Goal: Ask a question: Seek information or help from site administrators or community

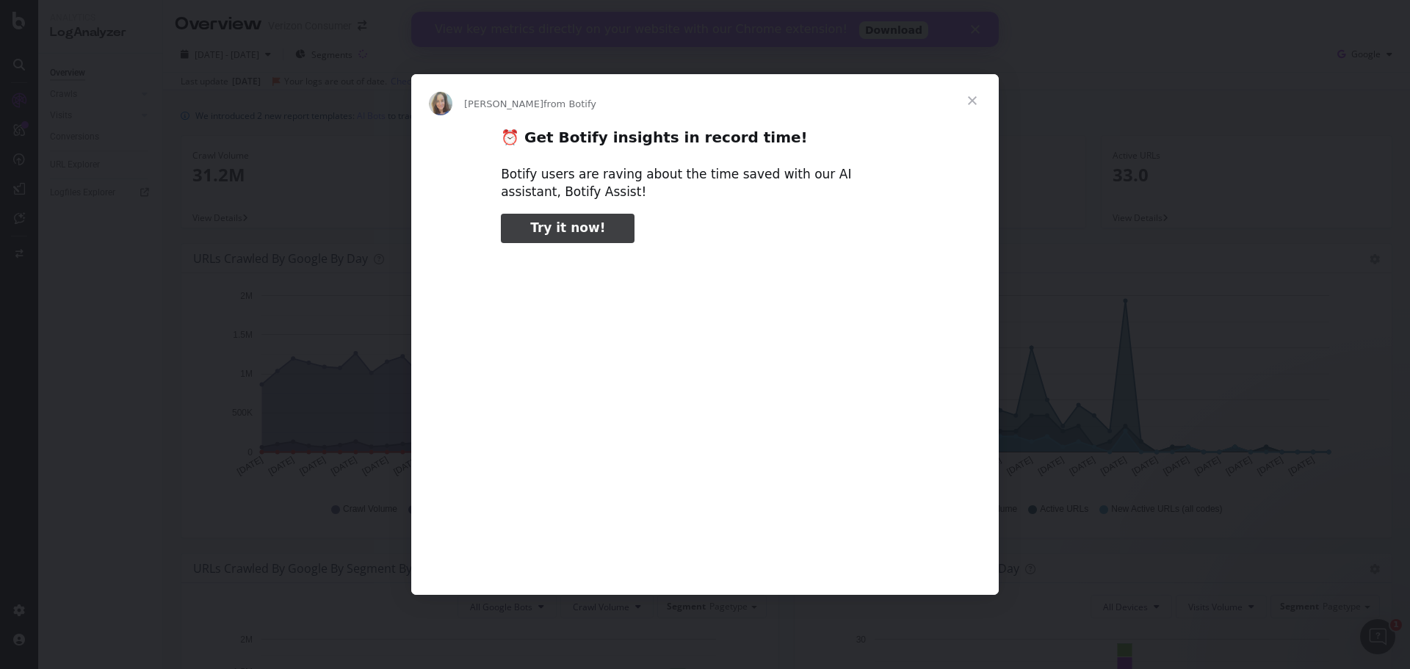
type input "52250"
click at [969, 93] on span "Close" at bounding box center [972, 100] width 53 height 53
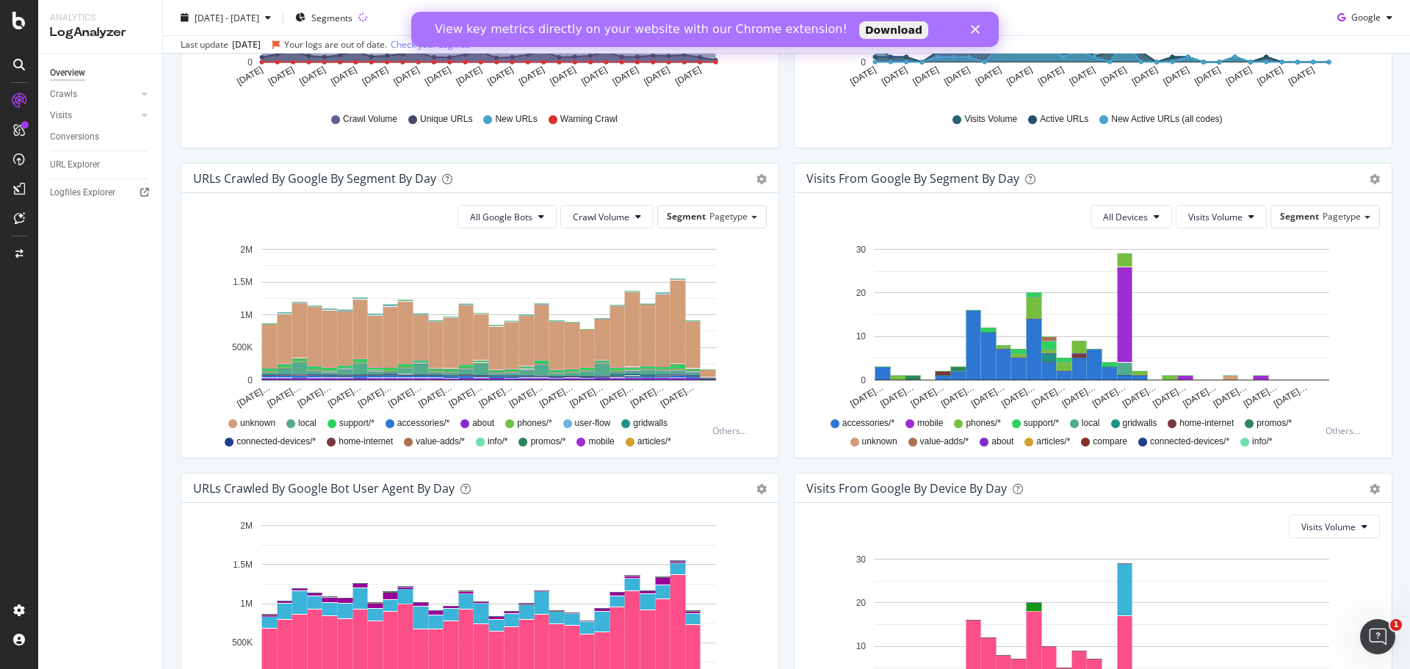
scroll to position [257, 0]
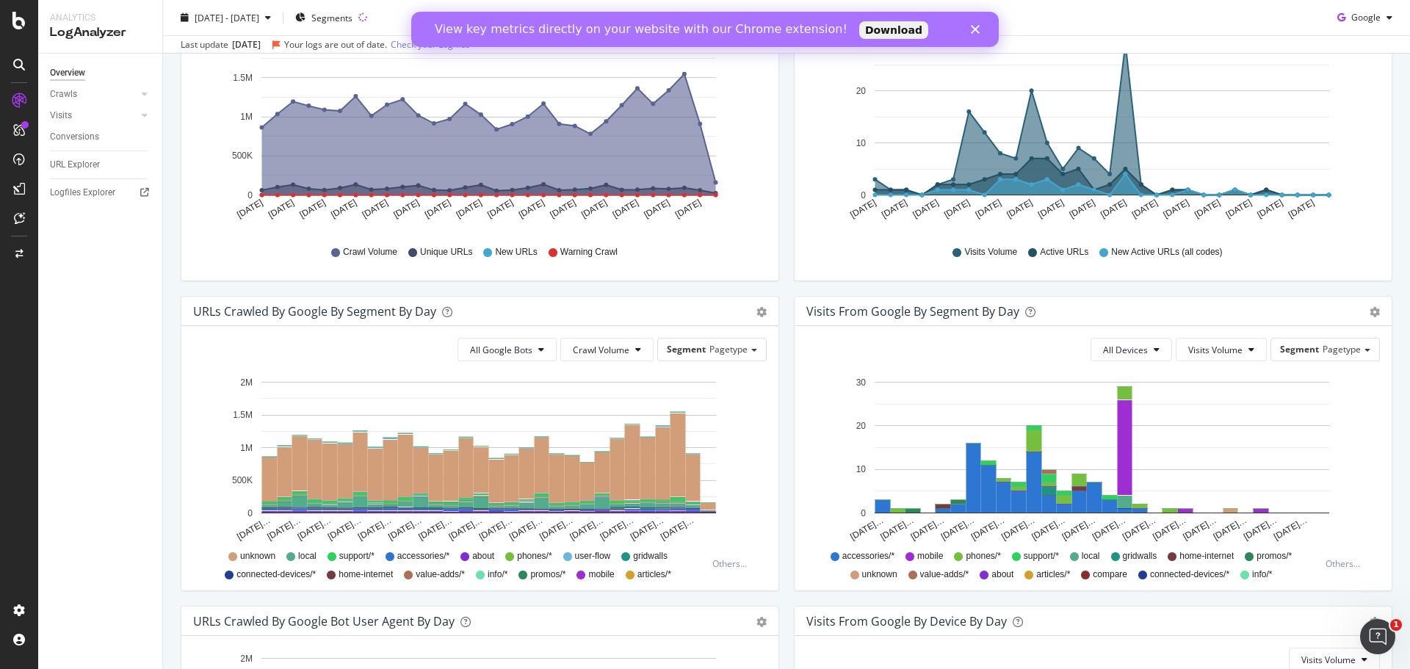
click at [1389, 221] on div "We introduced 2 new report templates: AI Bots to track AI bot activity on your …" at bounding box center [786, 400] width 1247 height 1134
drag, startPoint x: 1389, startPoint y: 195, endPoint x: 1368, endPoint y: 151, distance: 48.0
click at [1387, 151] on div "We introduced 2 new report templates: AI Bots to track AI bot activity on your …" at bounding box center [786, 400] width 1247 height 1134
click at [980, 26] on div "Close" at bounding box center [978, 29] width 15 height 9
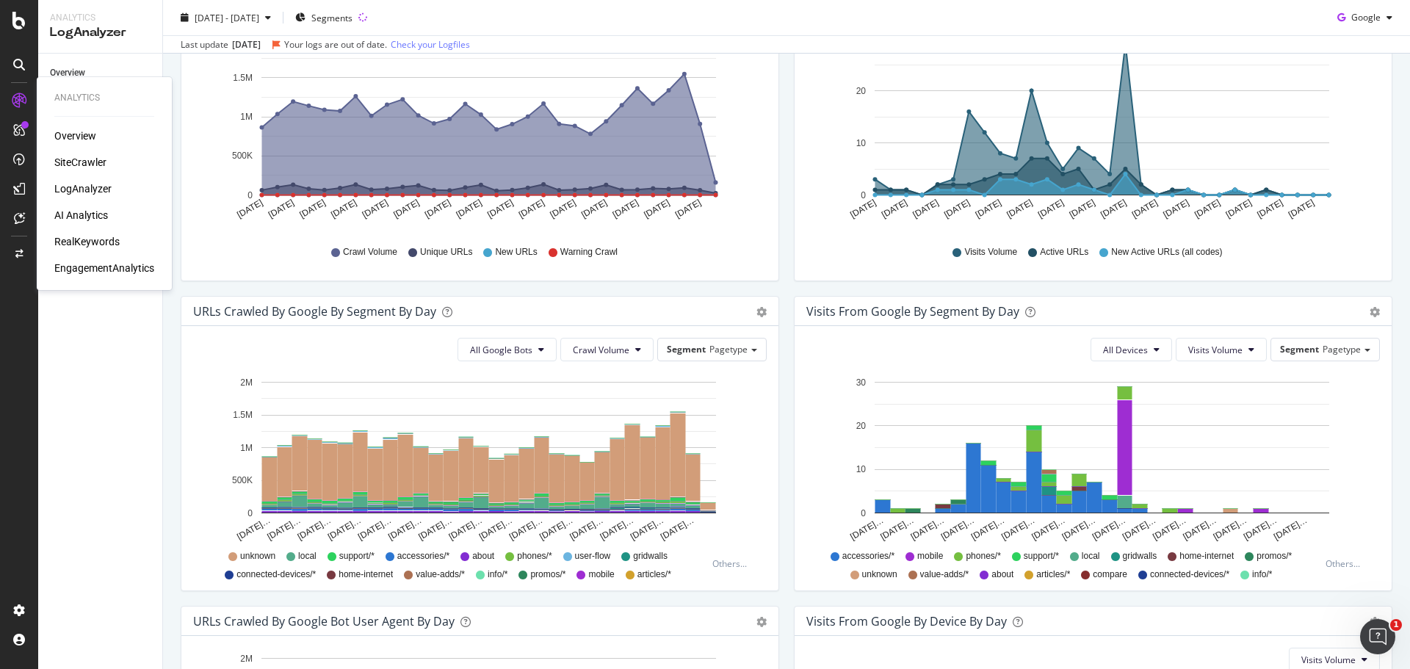
click at [75, 136] on div "Overview" at bounding box center [75, 136] width 42 height 15
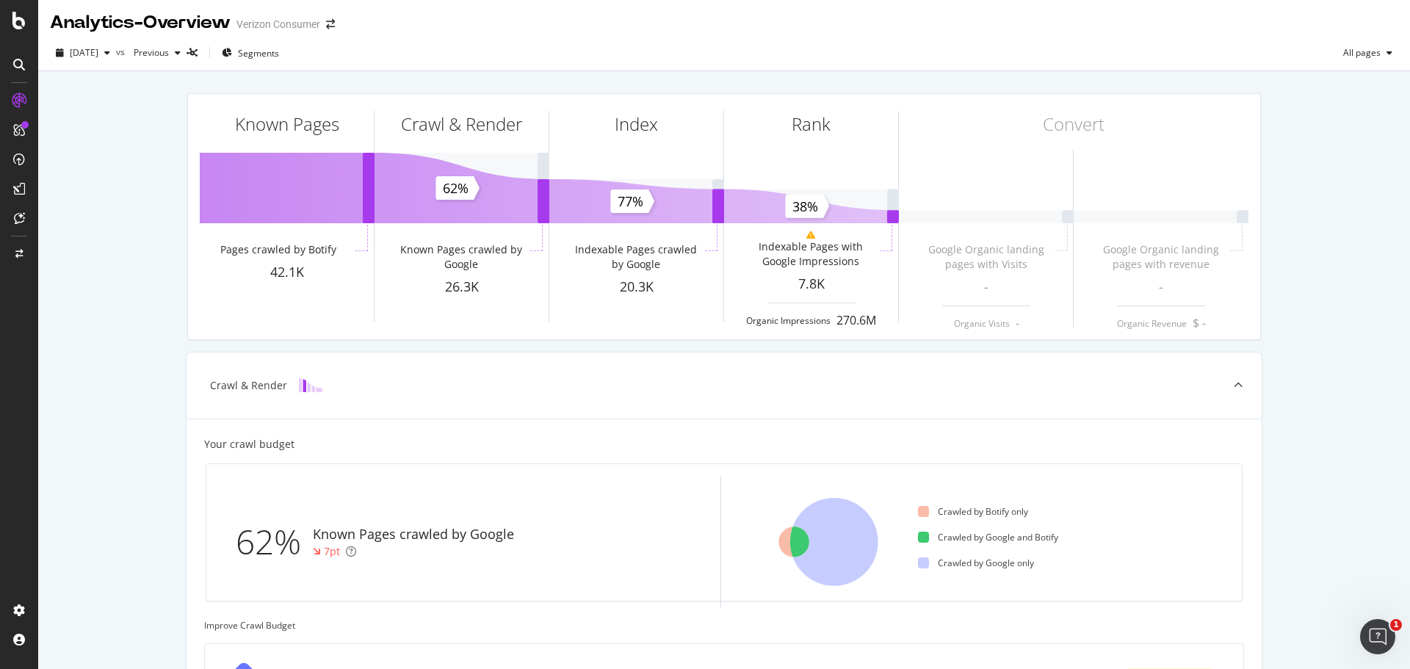
scroll to position [392, 0]
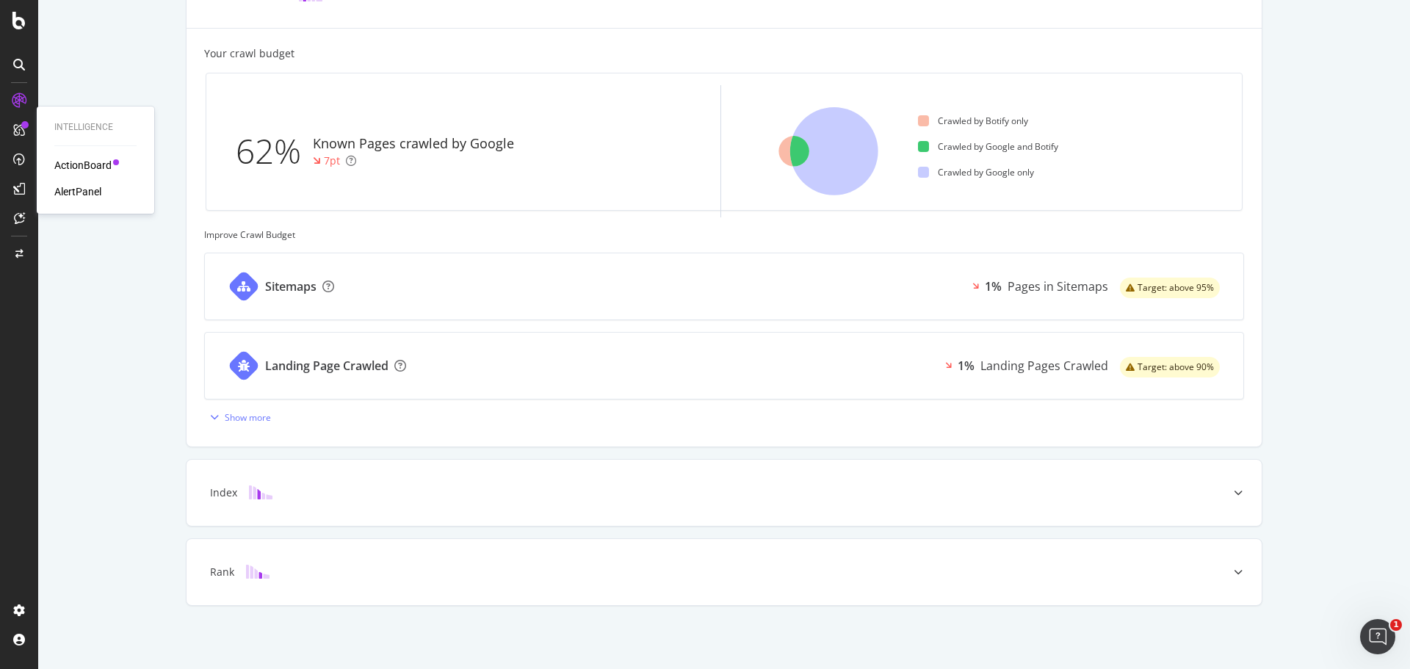
click at [75, 165] on div "ActionBoard" at bounding box center [82, 165] width 57 height 15
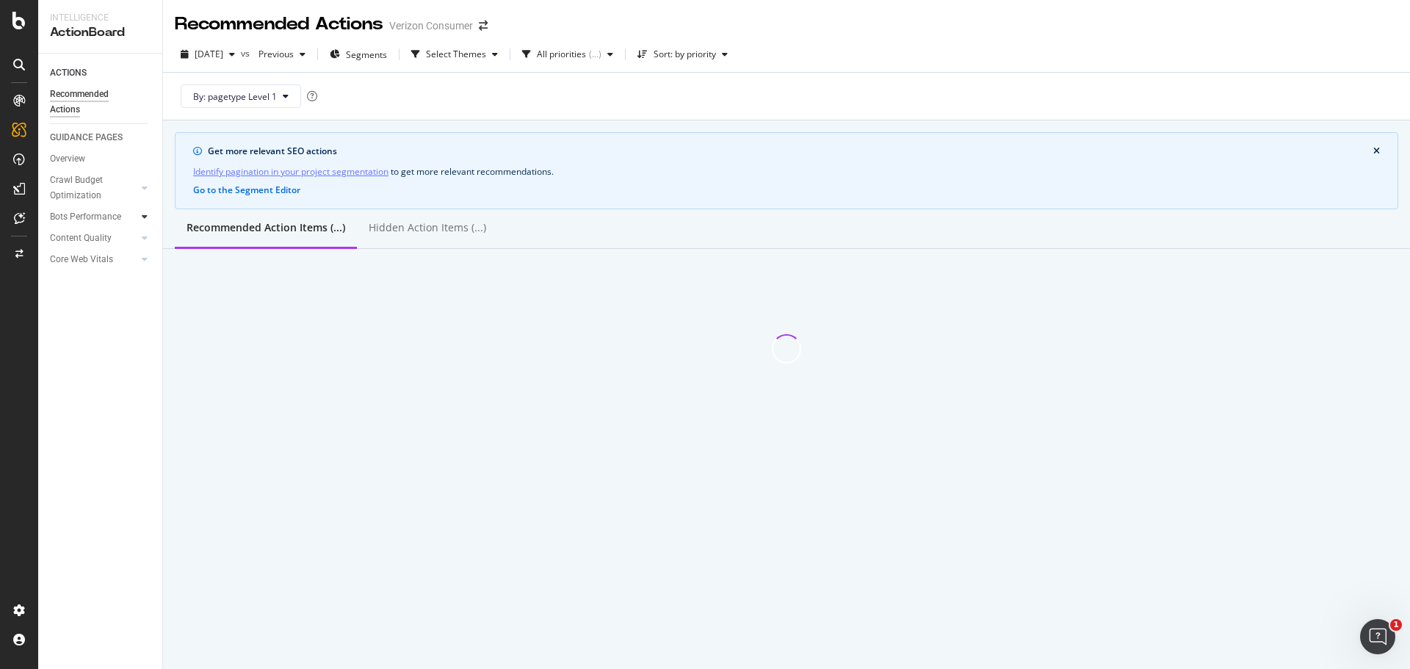
click at [142, 217] on icon at bounding box center [145, 216] width 6 height 9
click at [147, 217] on icon at bounding box center [145, 216] width 6 height 9
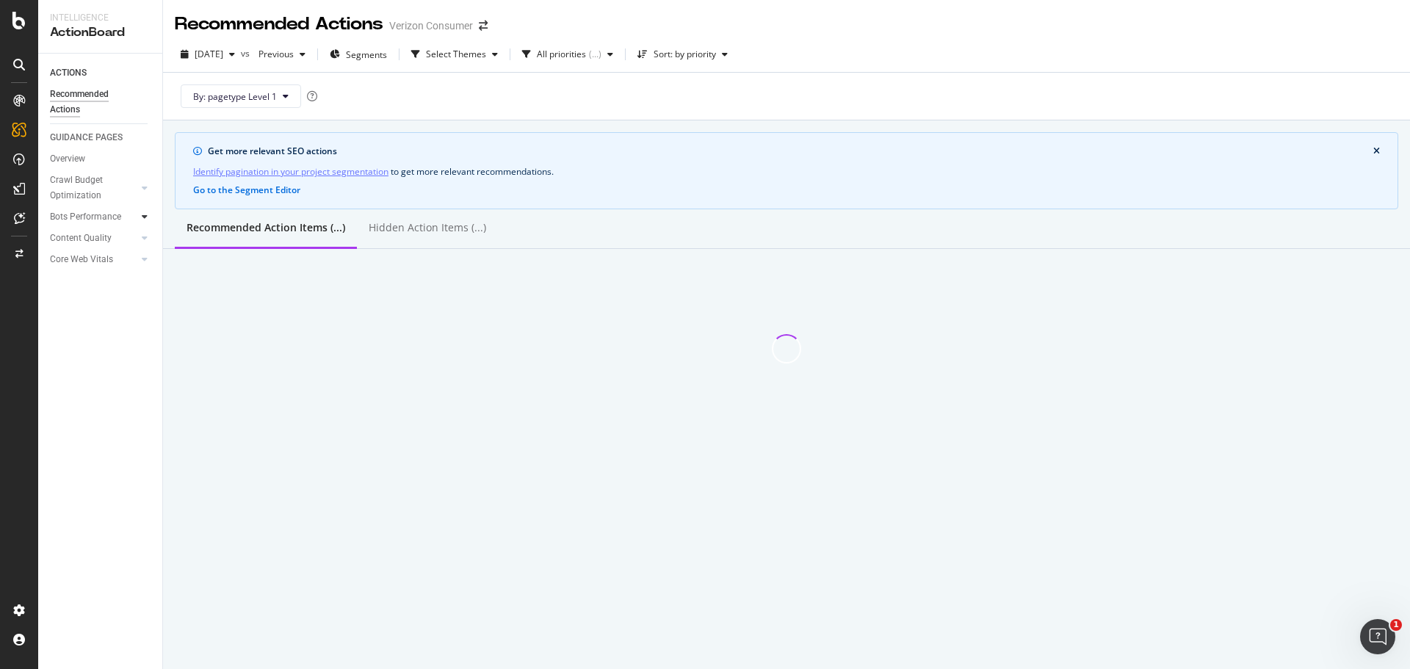
click at [117, 222] on div "Bots Performance" at bounding box center [85, 216] width 71 height 15
click at [112, 211] on div "Bots Performance" at bounding box center [85, 216] width 71 height 15
click at [145, 218] on icon at bounding box center [145, 216] width 6 height 9
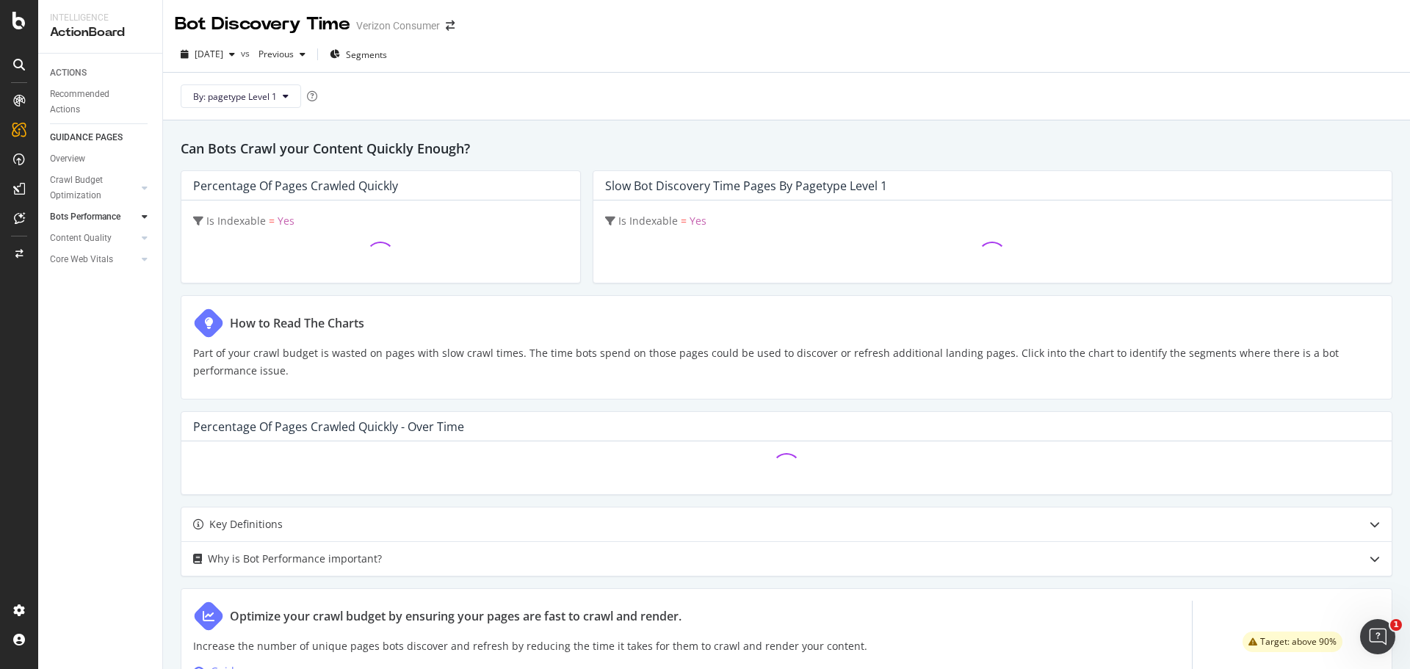
click at [143, 217] on icon at bounding box center [145, 216] width 6 height 9
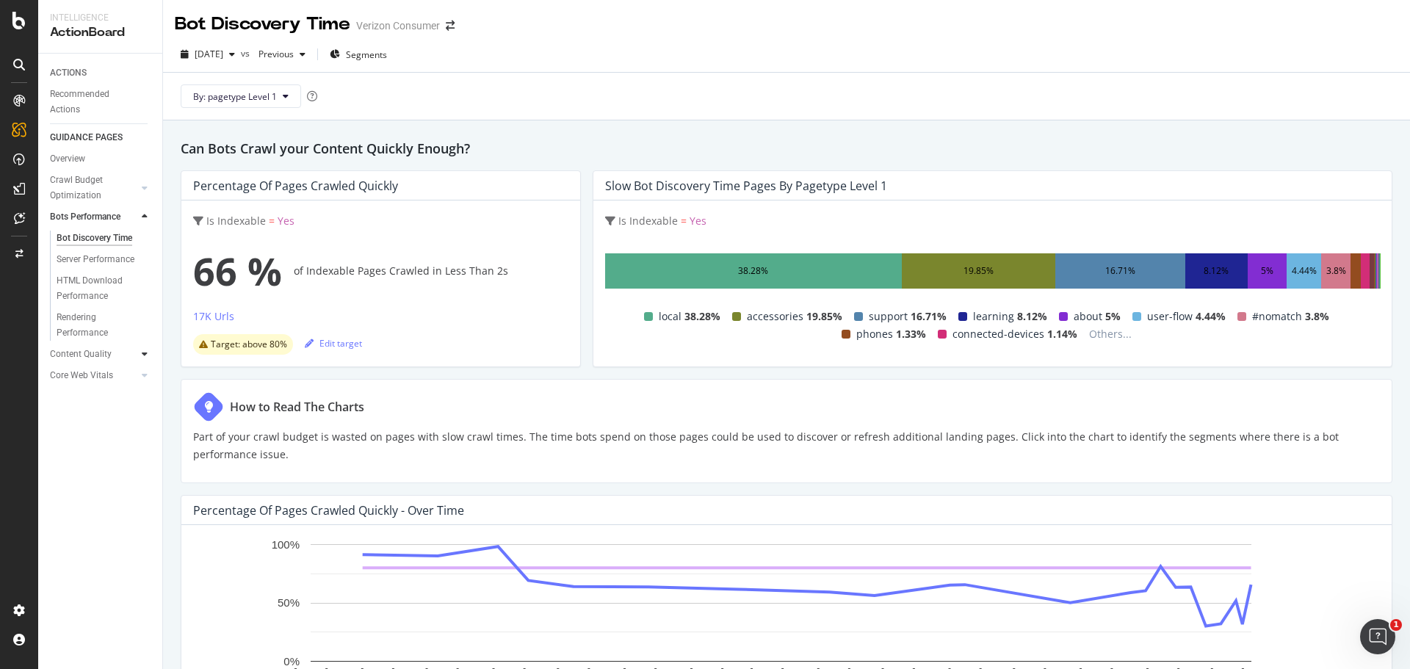
click at [148, 356] on div at bounding box center [144, 354] width 15 height 15
click at [77, 262] on div "Thin Content" at bounding box center [82, 259] width 51 height 15
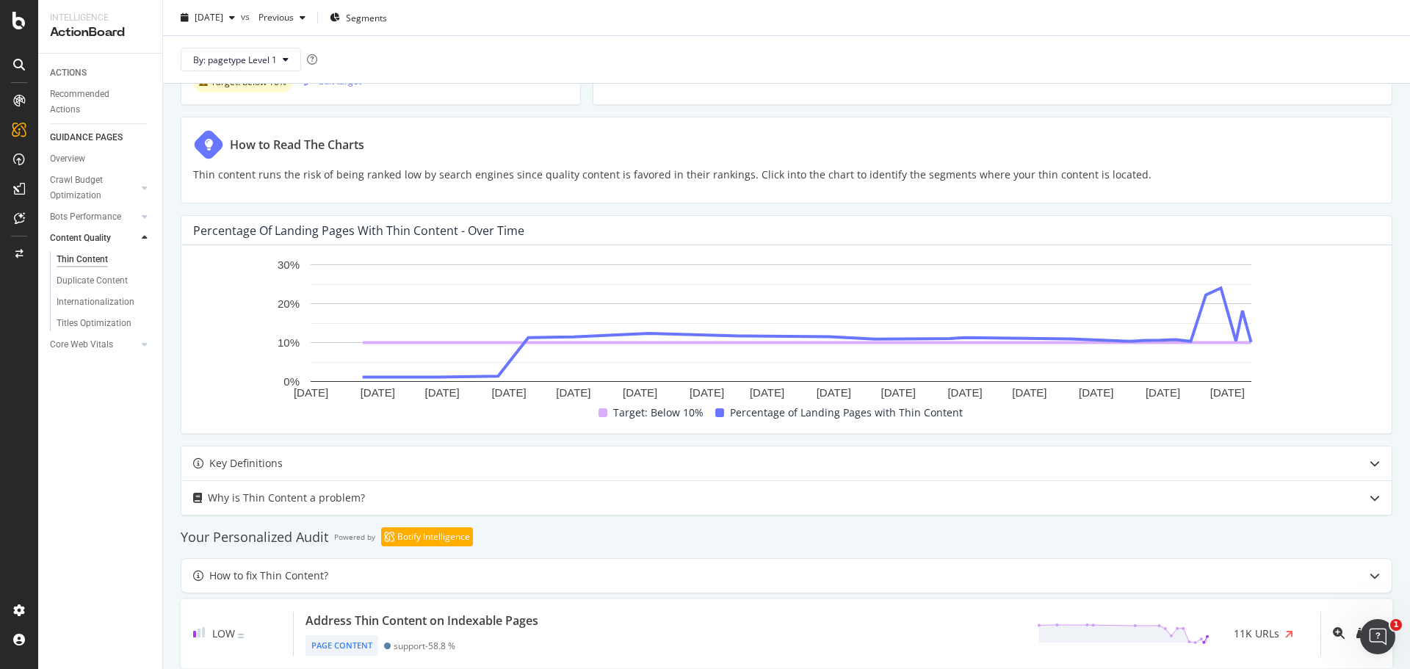
scroll to position [294, 0]
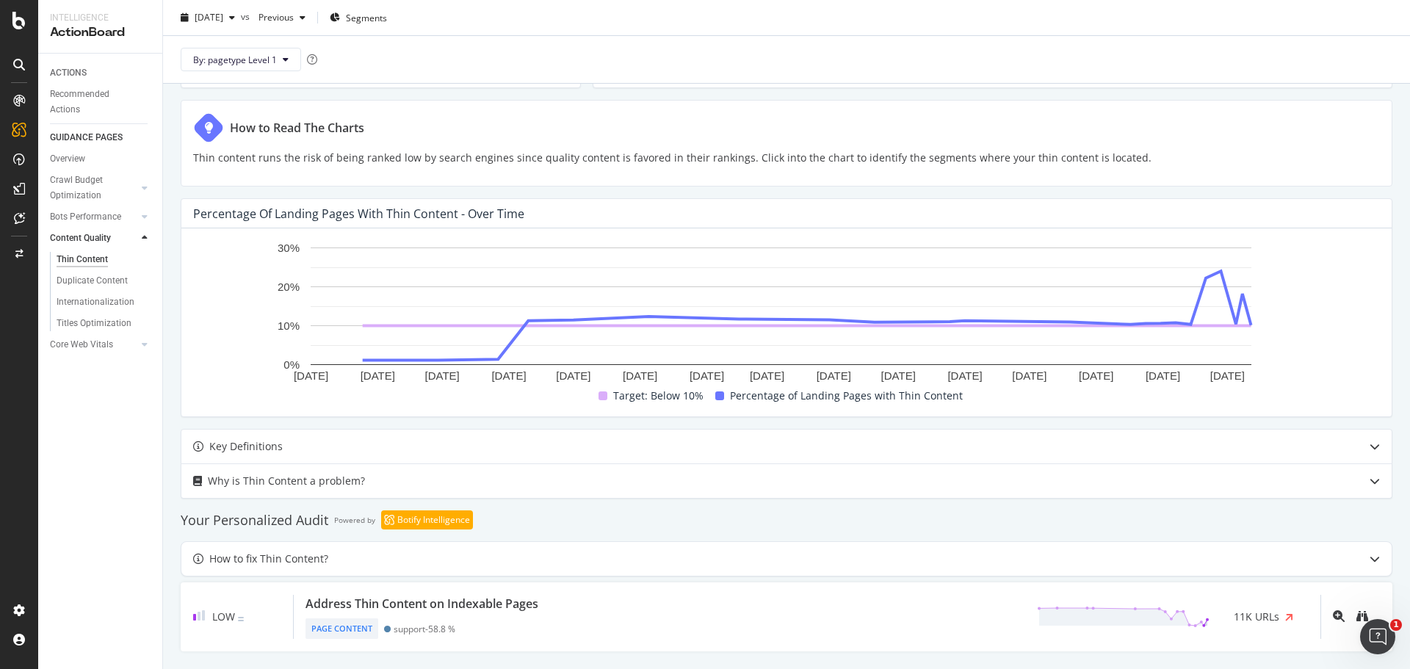
click at [1398, 276] on div "Avoid Thin Content Percentage of Landing Pages with Thin Content Is Landing = Y…" at bounding box center [786, 259] width 1247 height 842
click at [1397, 265] on div "Avoid Thin Content Percentage of Landing Pages with Thin Content Is Landing = Y…" at bounding box center [786, 259] width 1247 height 842
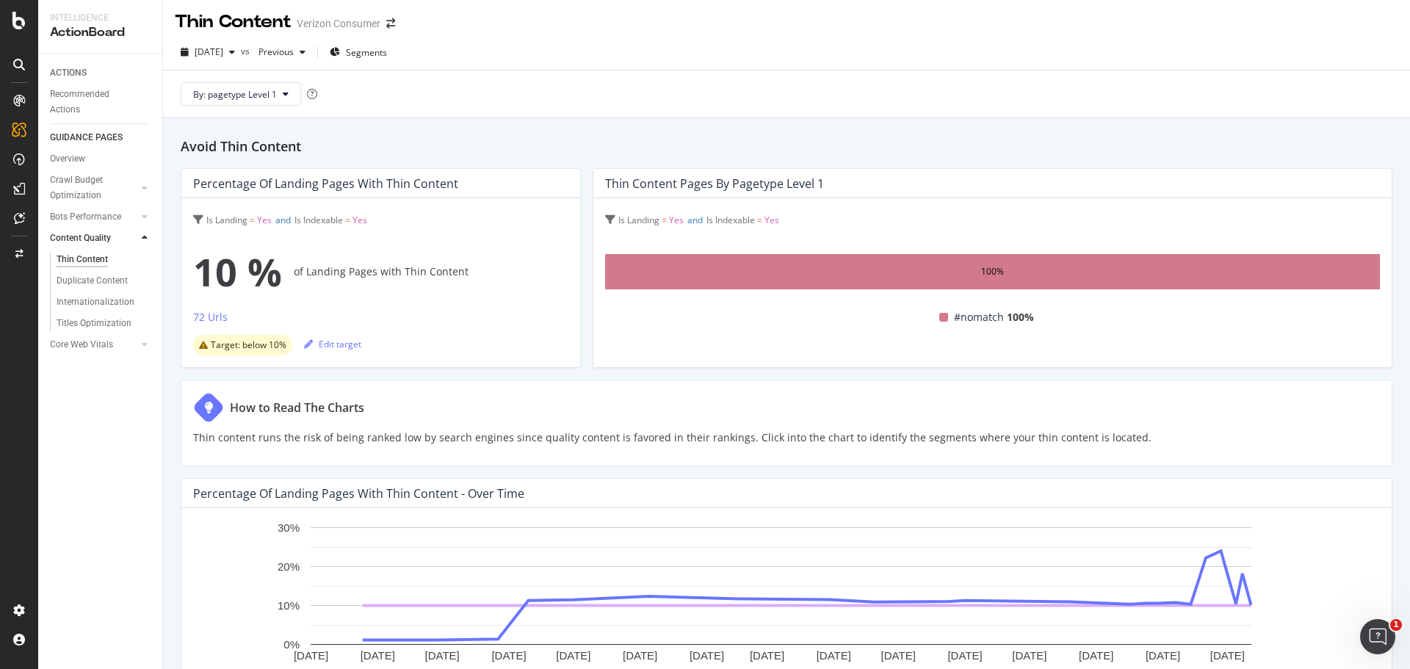
scroll to position [0, 0]
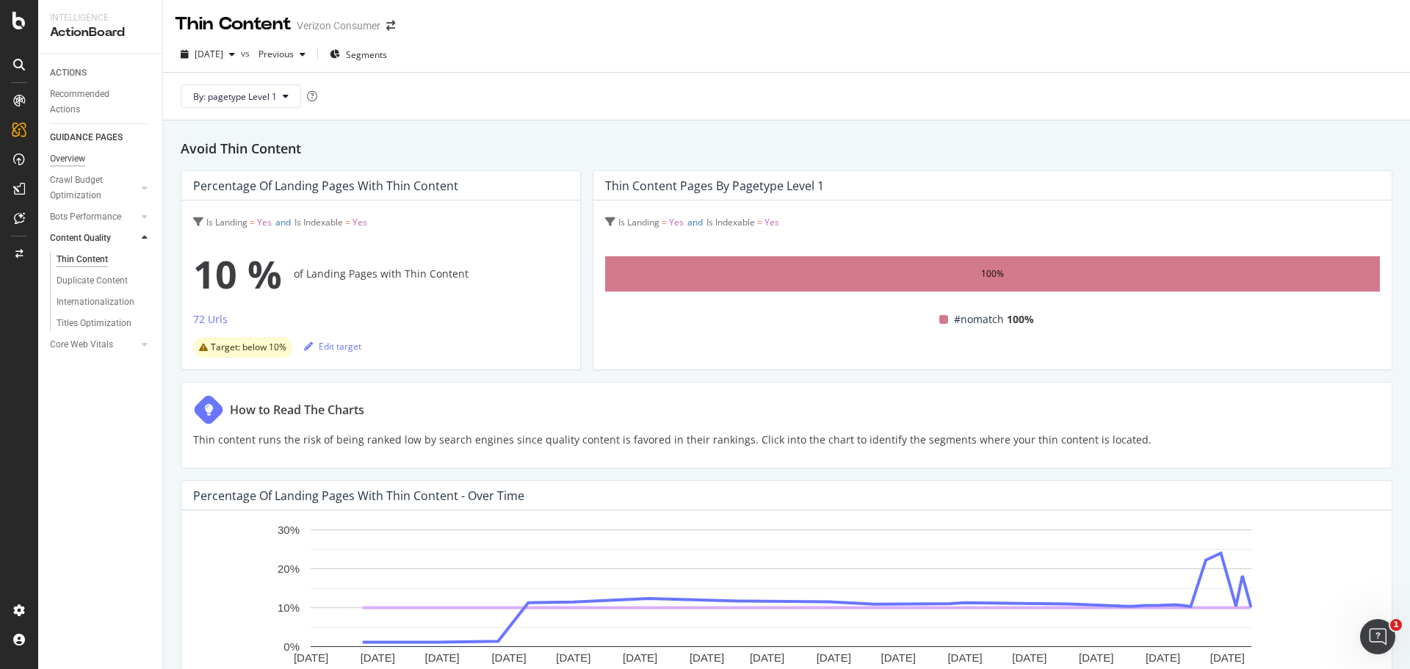
click at [64, 162] on div "Overview" at bounding box center [67, 158] width 35 height 15
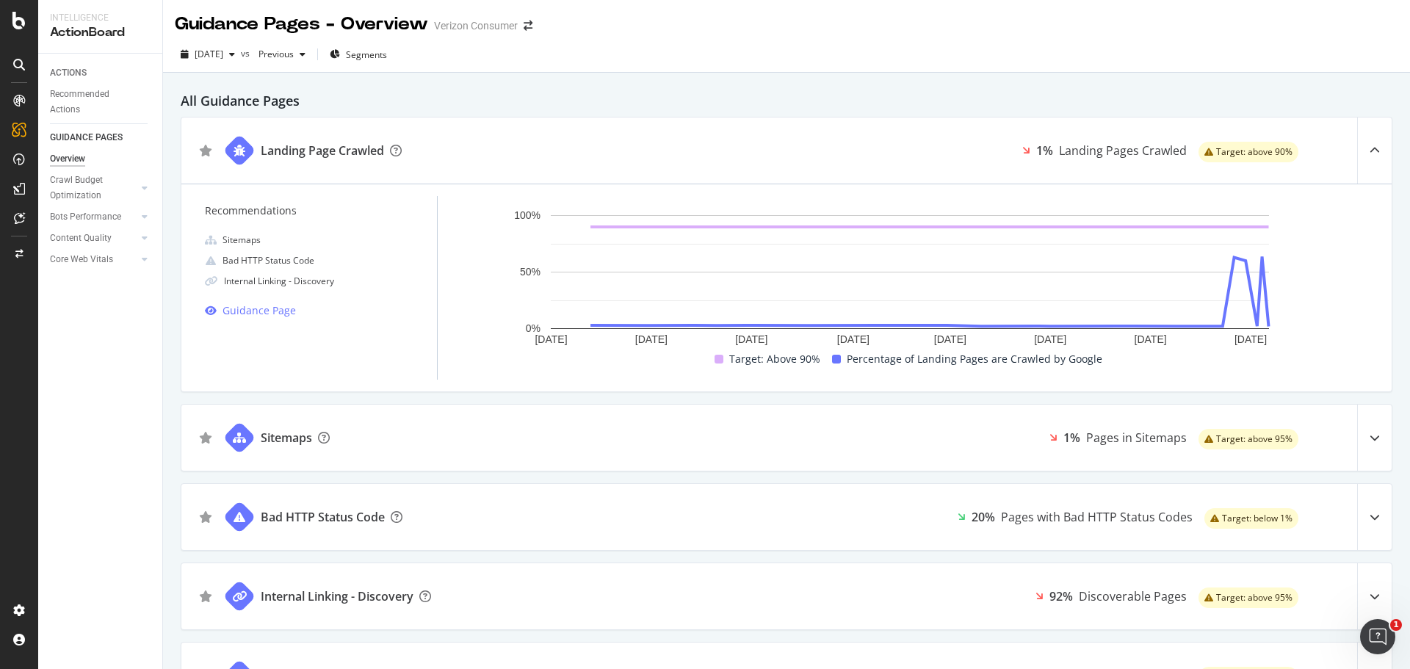
click at [1369, 438] on icon at bounding box center [1374, 437] width 10 height 10
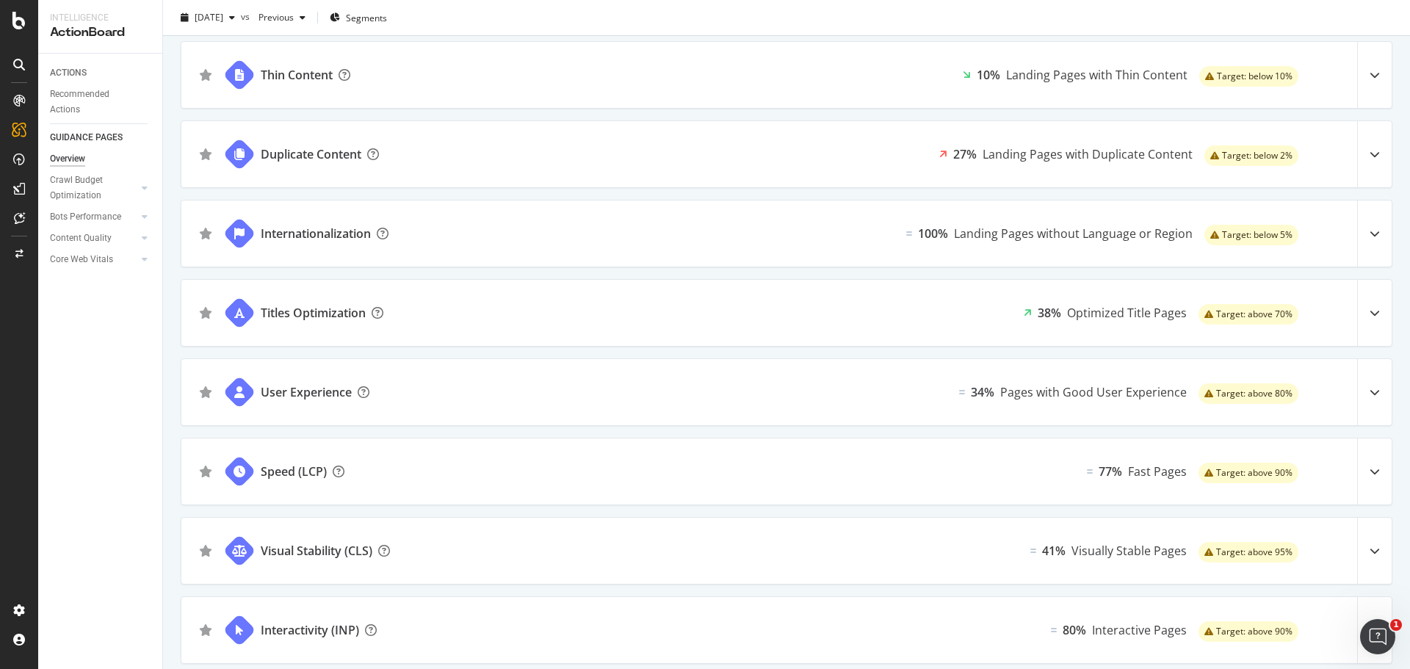
scroll to position [1138, 0]
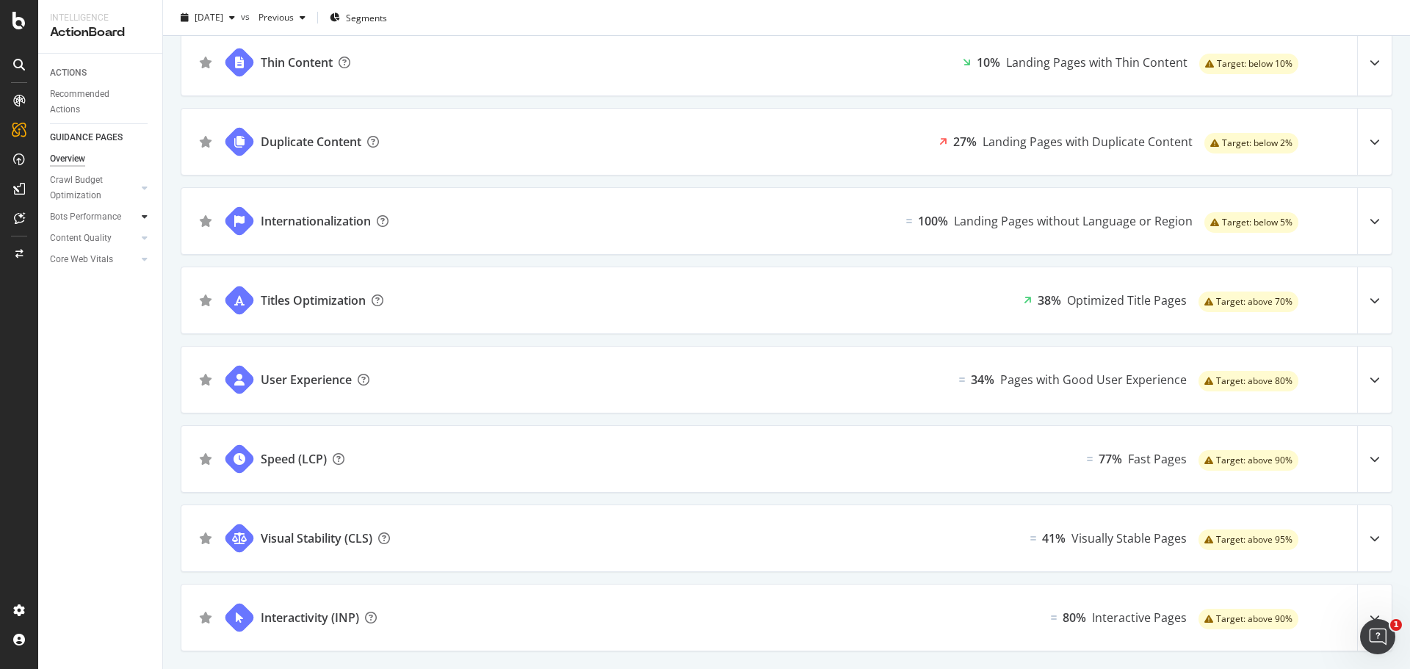
click at [144, 214] on icon at bounding box center [145, 216] width 6 height 9
click at [82, 192] on div "AlertPanel" at bounding box center [77, 191] width 47 height 15
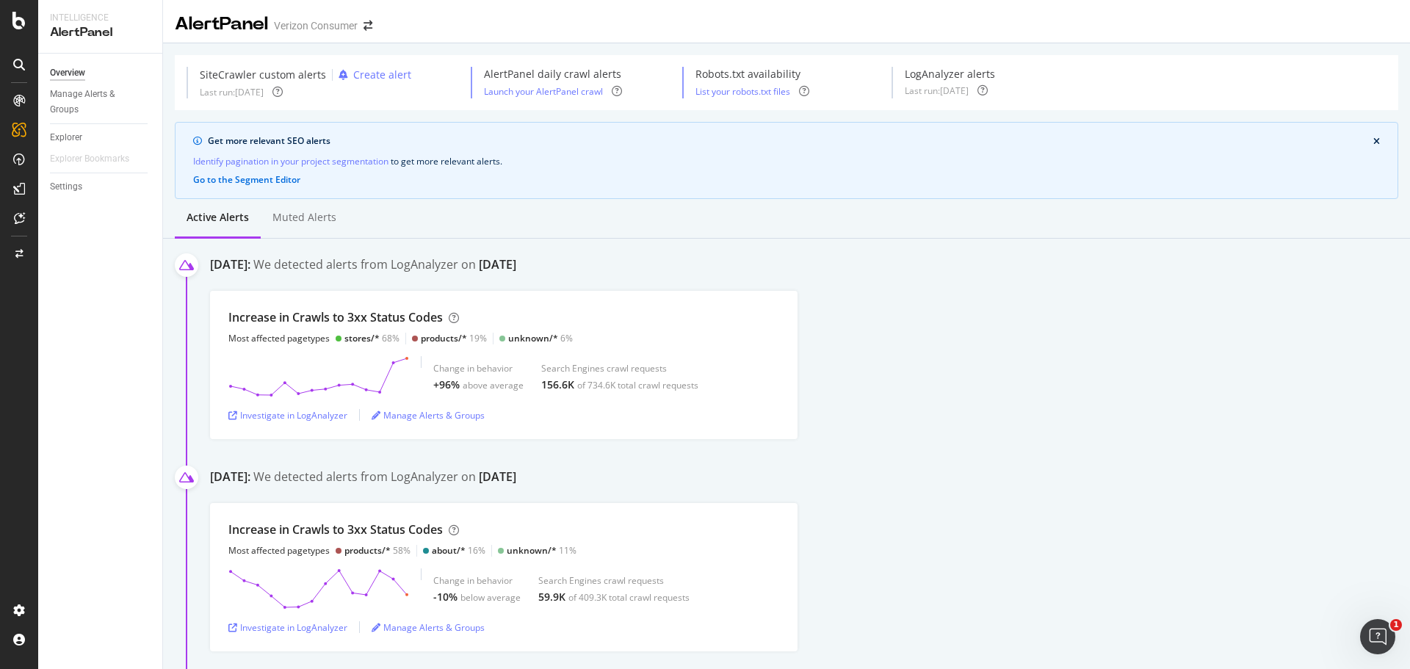
click at [1370, 86] on div "SiteCrawler custom alerts Create alert Last run: 2025 Oct. 12th AlertPanel dail…" at bounding box center [786, 82] width 1223 height 55
click at [64, 140] on div "Explorer" at bounding box center [66, 137] width 32 height 15
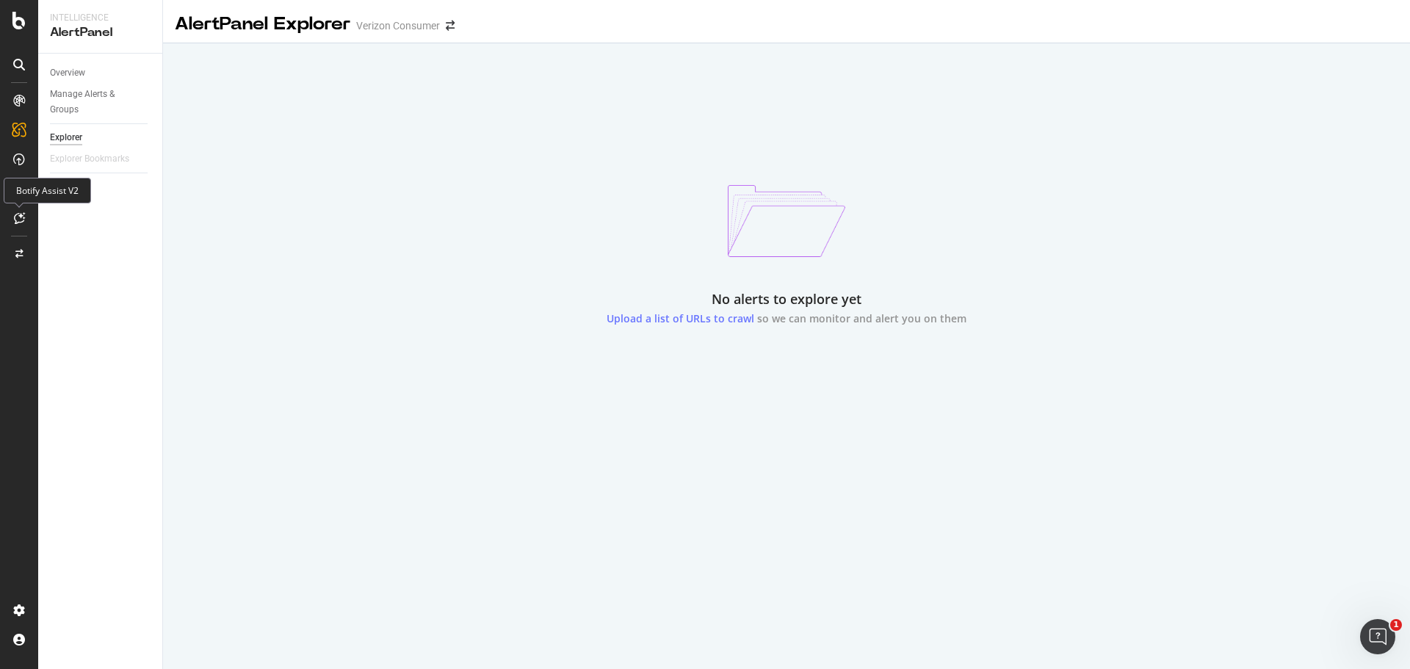
click at [21, 217] on icon at bounding box center [19, 218] width 11 height 12
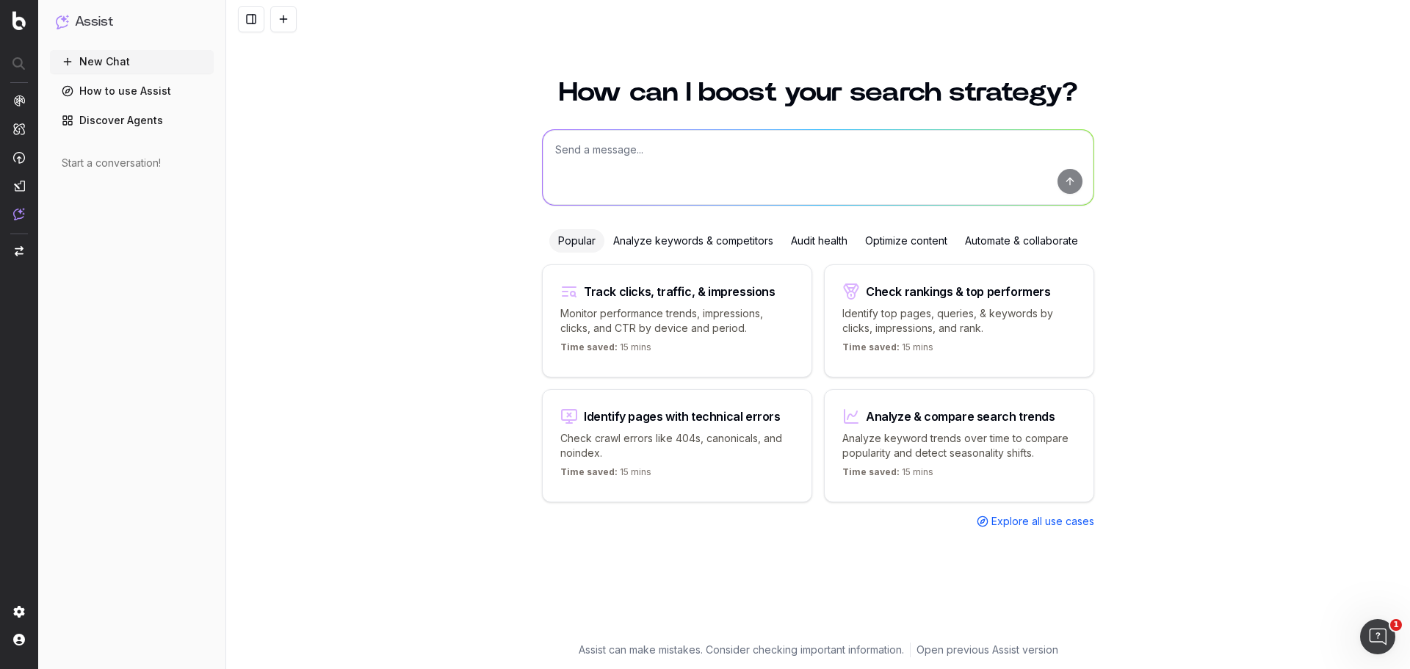
click at [622, 141] on textarea at bounding box center [818, 167] width 551 height 75
click at [566, 159] on textarea at bounding box center [818, 167] width 551 height 75
type textarea "I need to see how LLM bots are crawling the site. Can you help?"
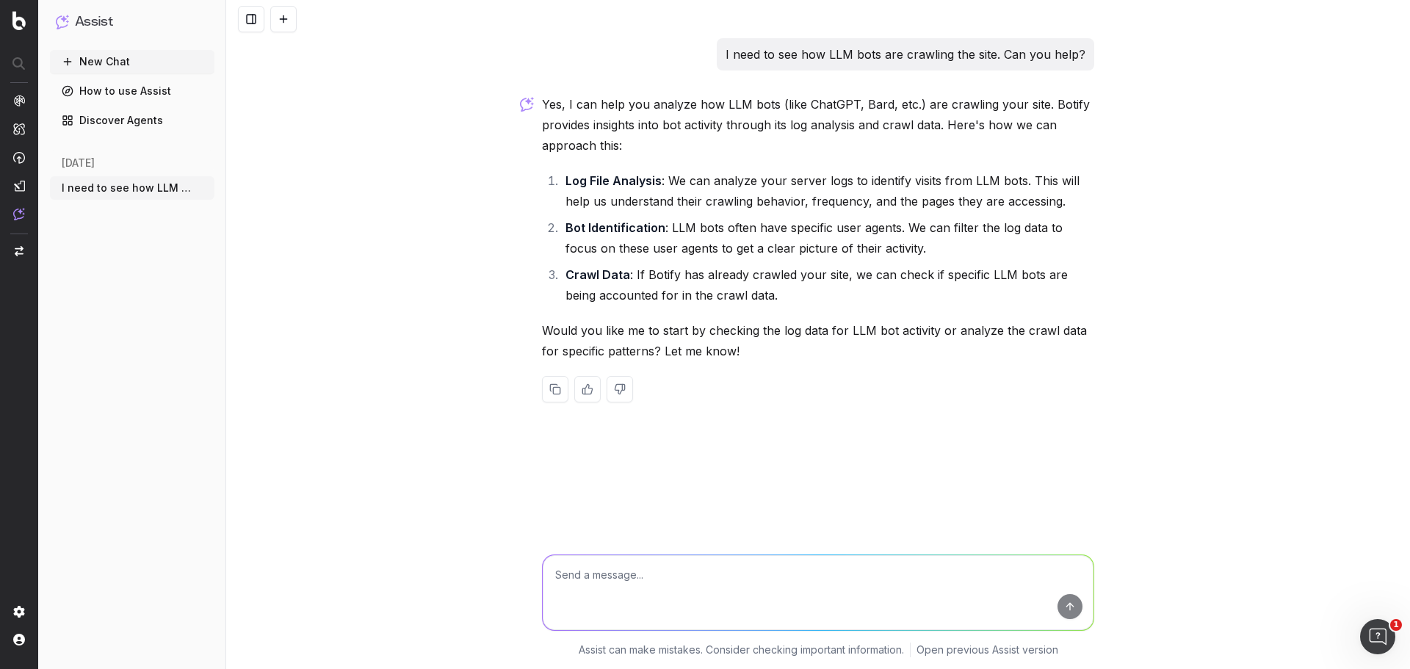
click at [643, 579] on textarea at bounding box center [818, 592] width 551 height 75
type textarea "Yes, please"
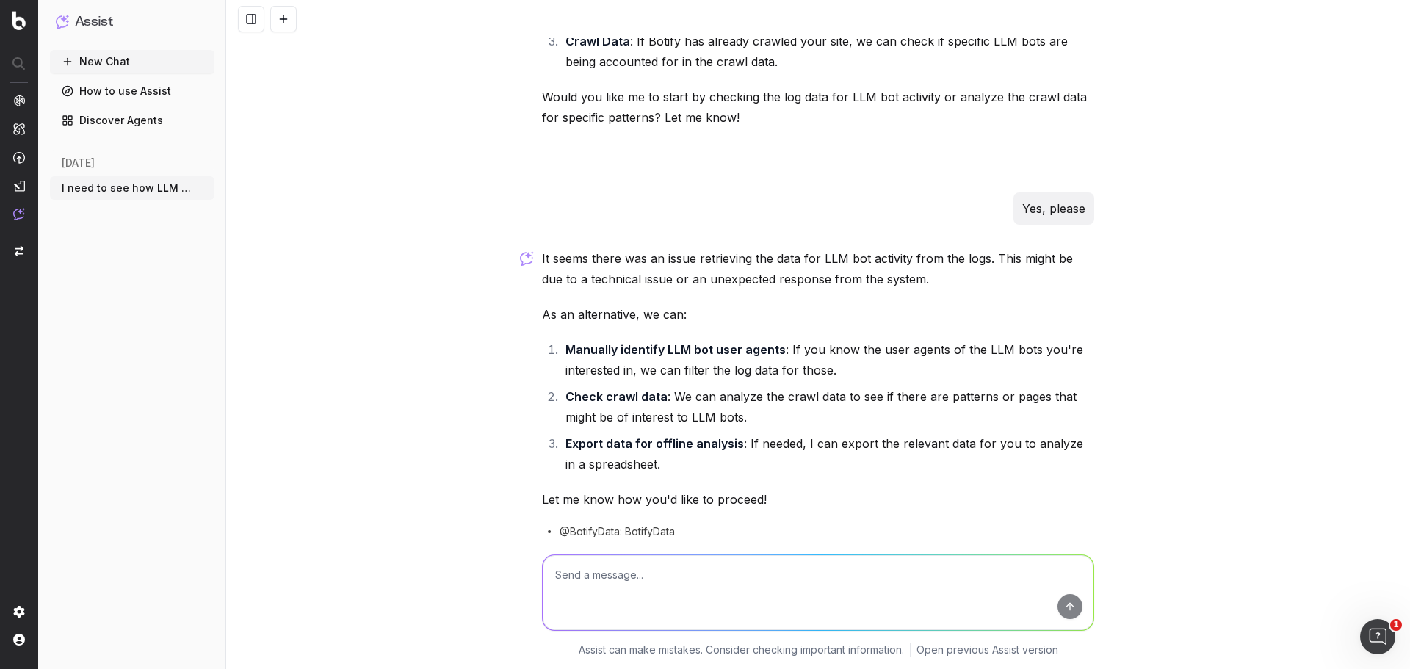
scroll to position [210, 0]
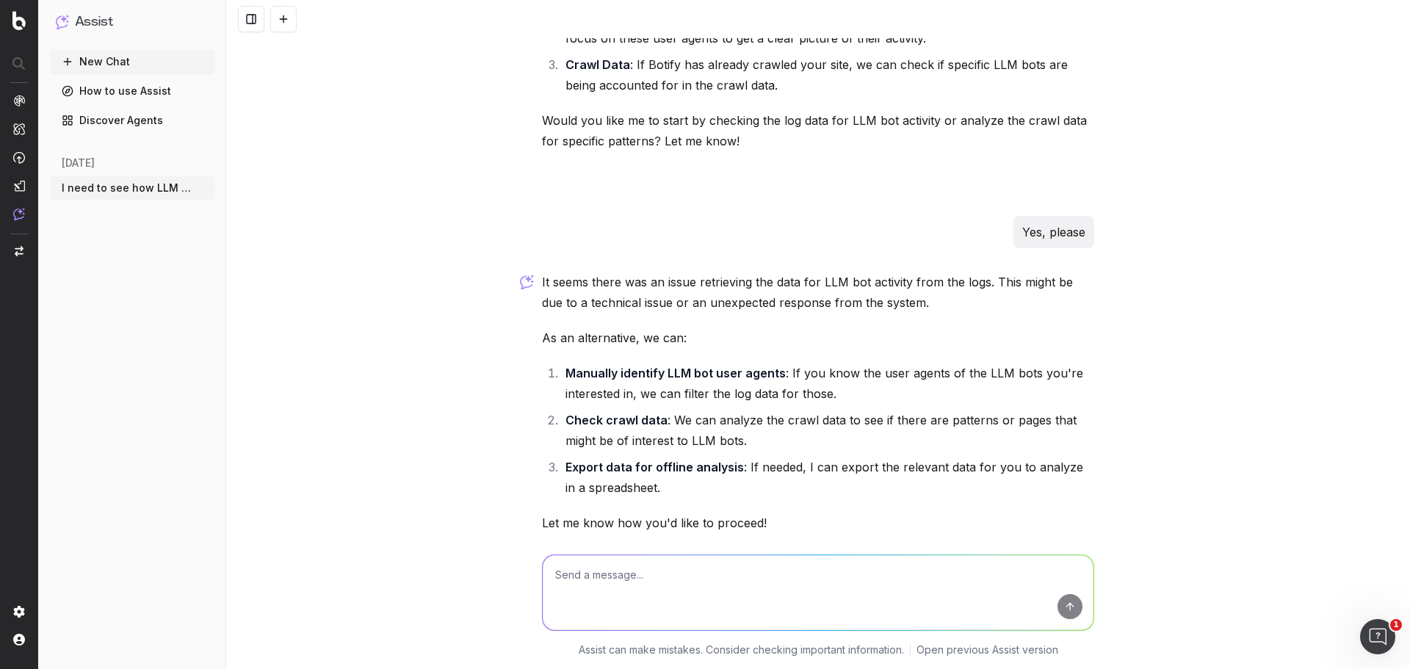
click at [1386, 286] on div "I need to see how LLM bots are crawling the site. Can you help? Yes, I can help…" at bounding box center [818, 334] width 1184 height 669
click at [1386, 289] on div "I need to see how LLM bots are crawling the site. Can you help? Yes, I can help…" at bounding box center [818, 334] width 1184 height 669
click at [1394, 330] on div "I need to see how LLM bots are crawling the site. Can you help? Yes, I can help…" at bounding box center [818, 334] width 1184 height 669
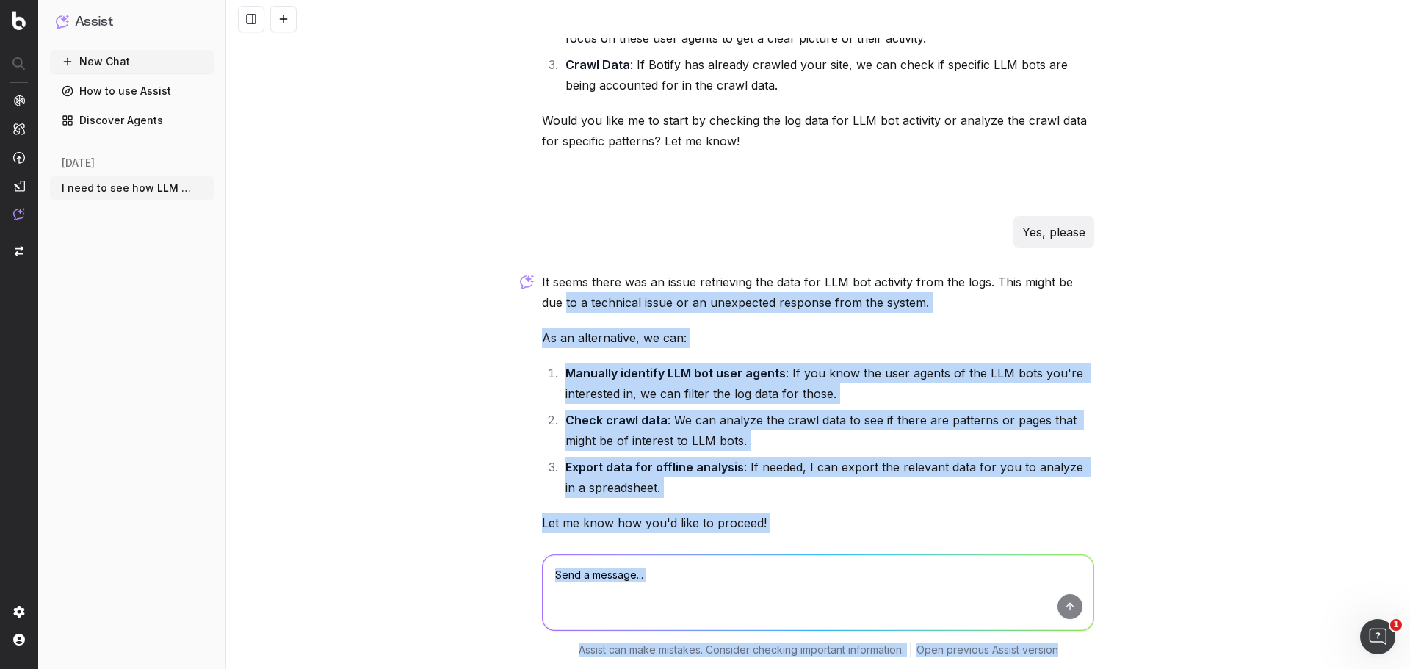
click at [1354, 310] on div "I need to see how LLM bots are crawling the site. Can you help? Yes, I can help…" at bounding box center [818, 334] width 1184 height 669
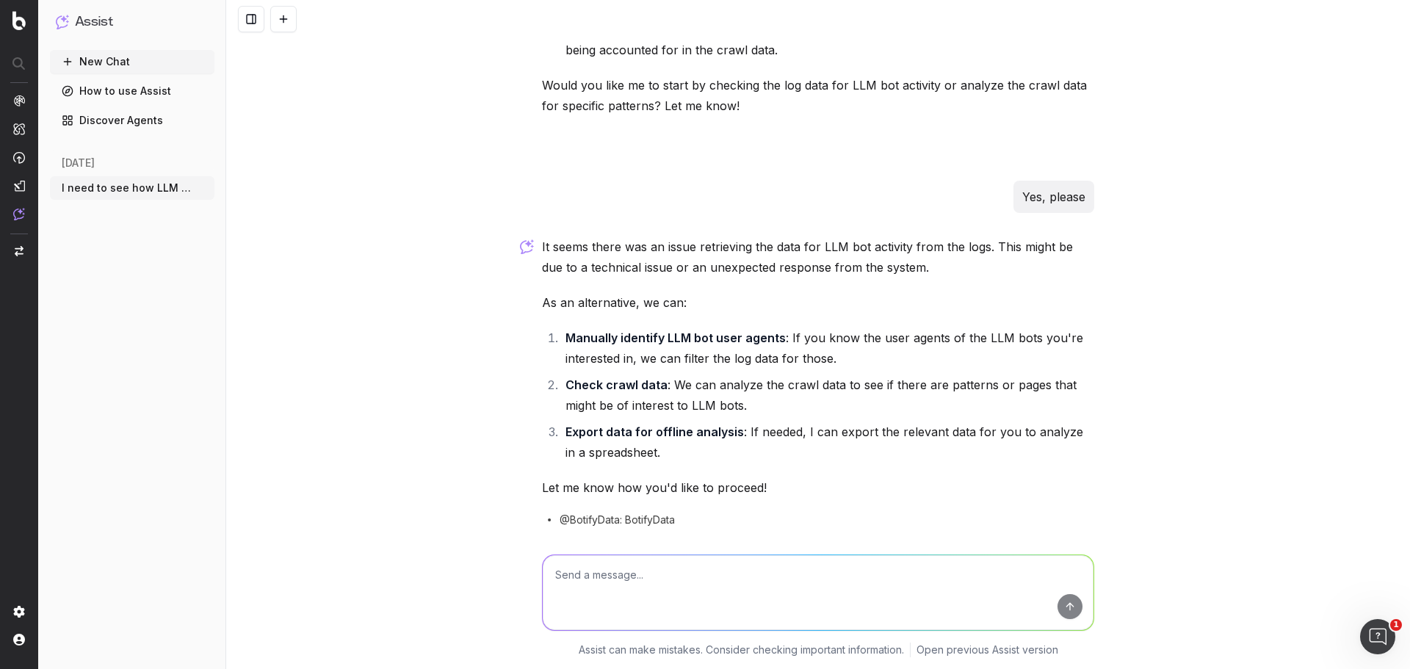
scroll to position [297, 0]
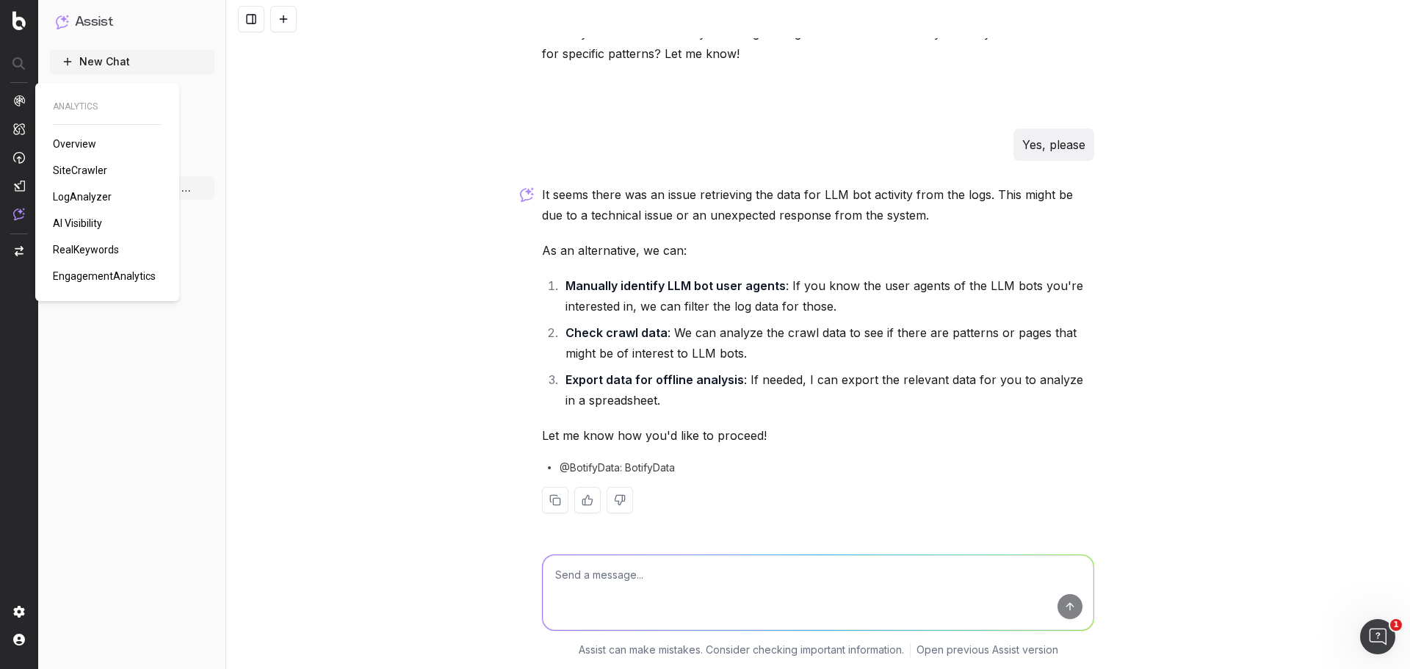
click at [18, 102] on img at bounding box center [19, 101] width 12 height 12
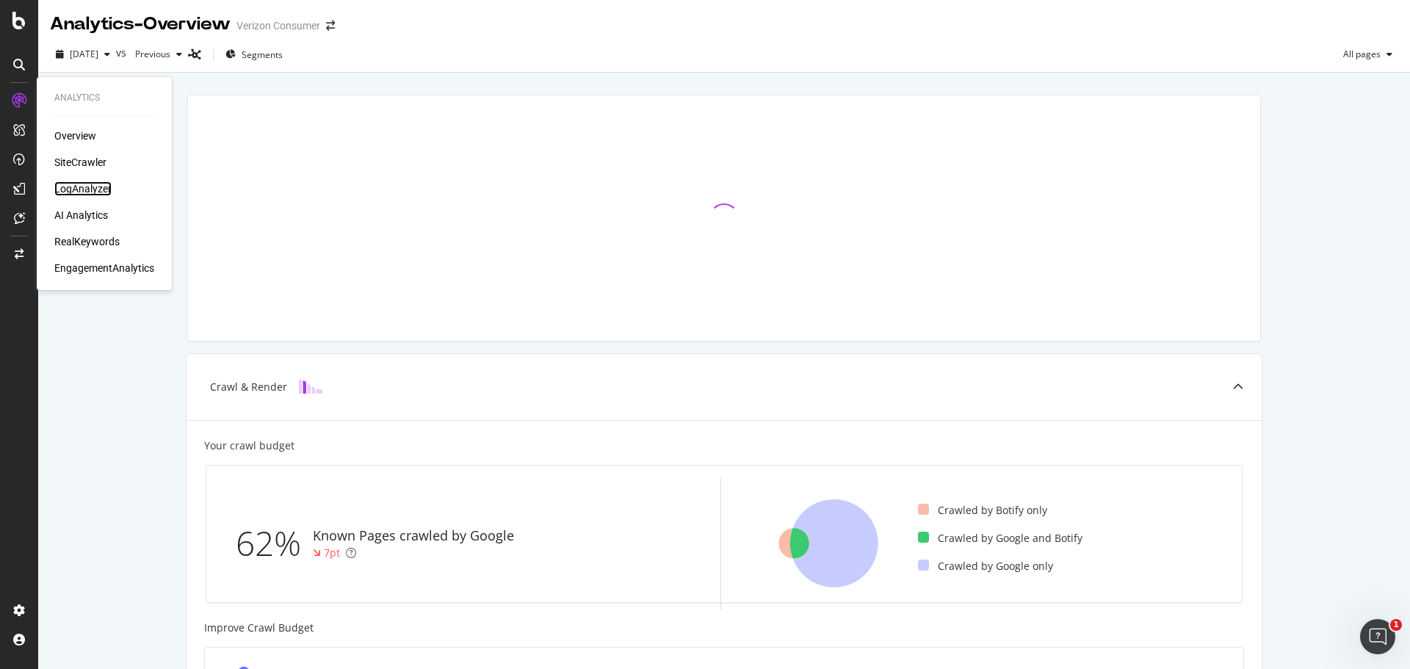
click at [69, 187] on div "LogAnalyzer" at bounding box center [82, 188] width 57 height 15
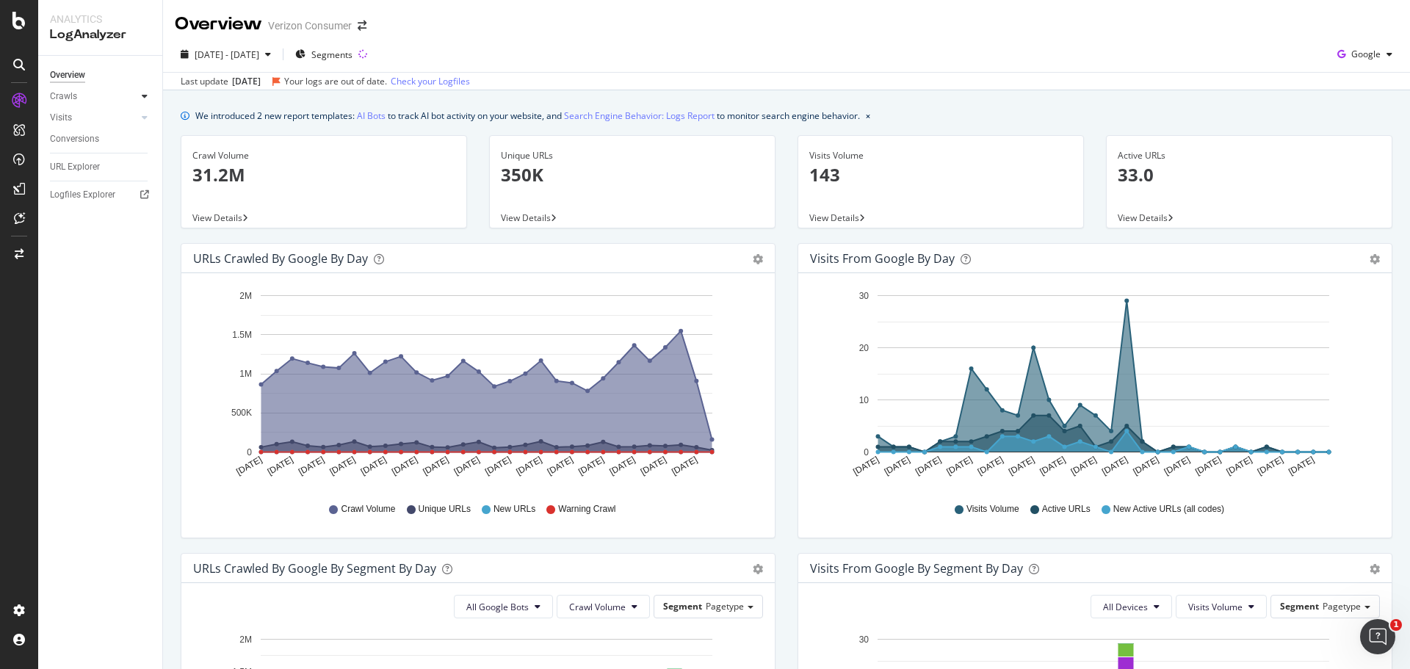
click at [143, 98] on icon at bounding box center [145, 96] width 6 height 9
click at [72, 119] on div "Daily Distribution" at bounding box center [91, 117] width 68 height 15
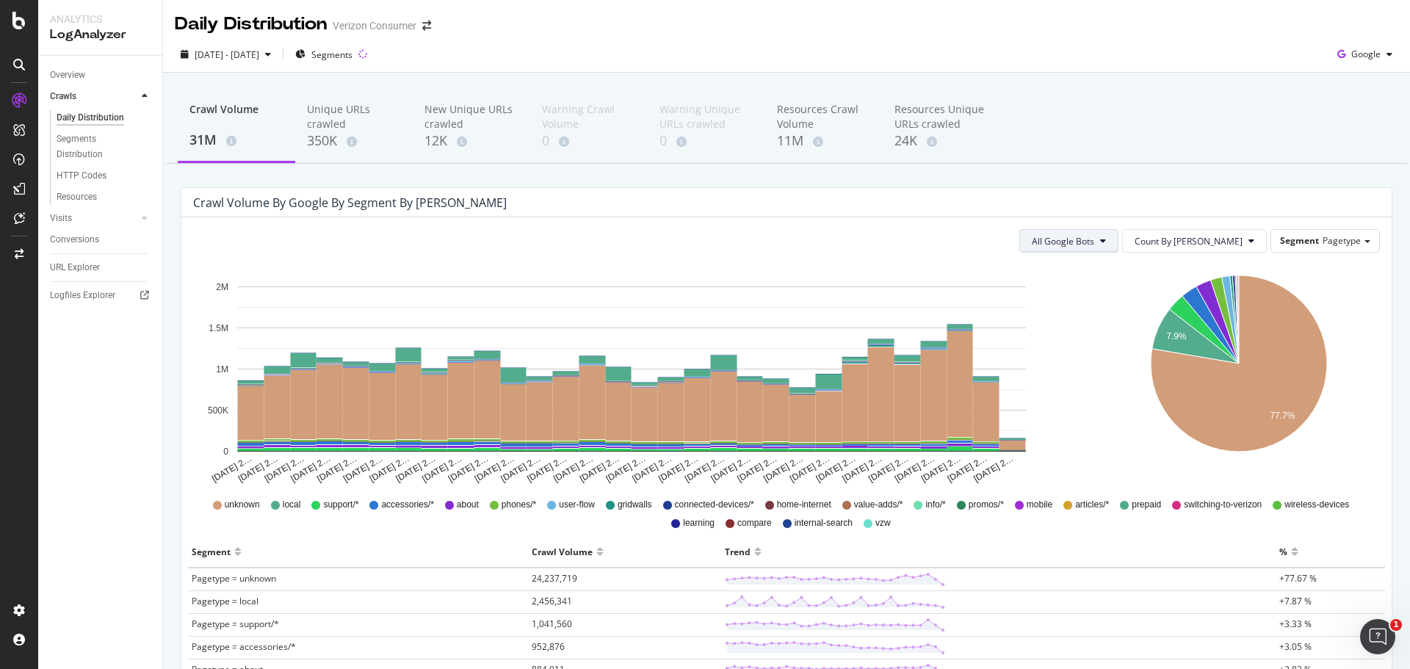
click at [1118, 245] on button "All Google Bots" at bounding box center [1068, 240] width 99 height 23
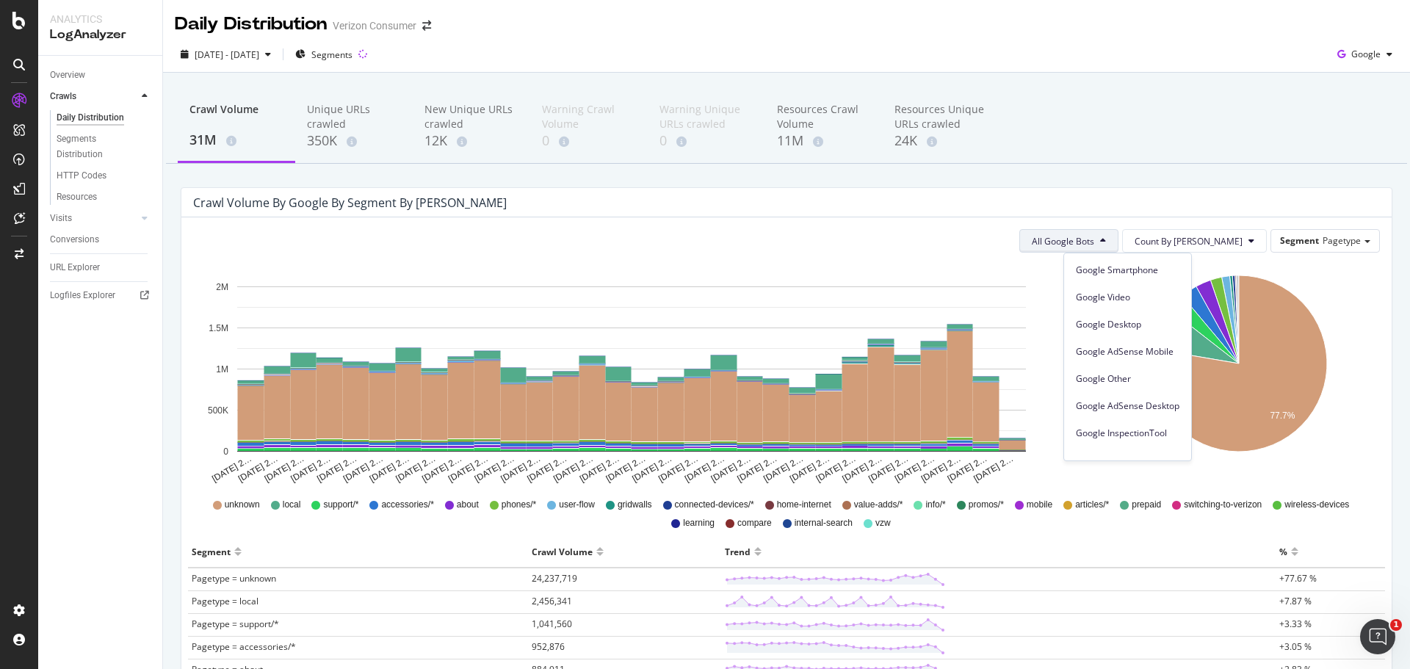
scroll to position [125, 0]
click at [1132, 179] on div "Crawl Volume 31M Unique URLs crawled 350K New Unique URLs crawled 12K Warning C…" at bounding box center [786, 630] width 1247 height 1114
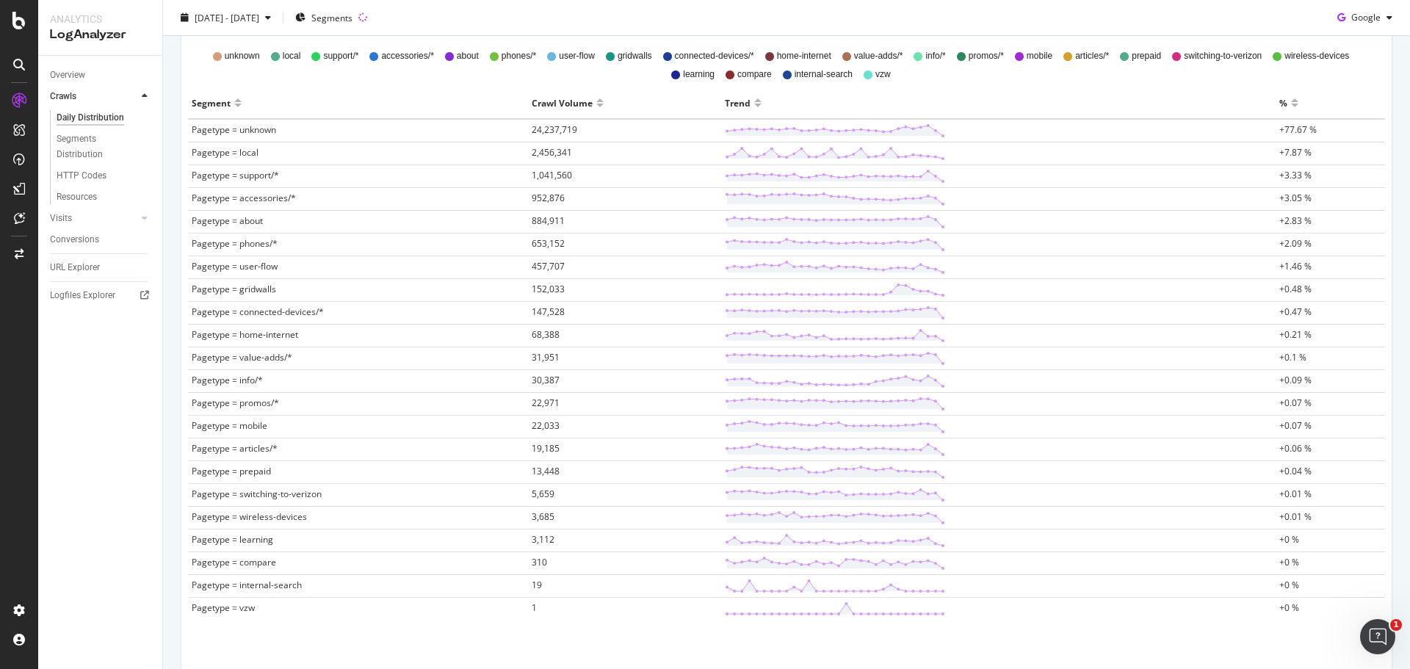
scroll to position [175, 0]
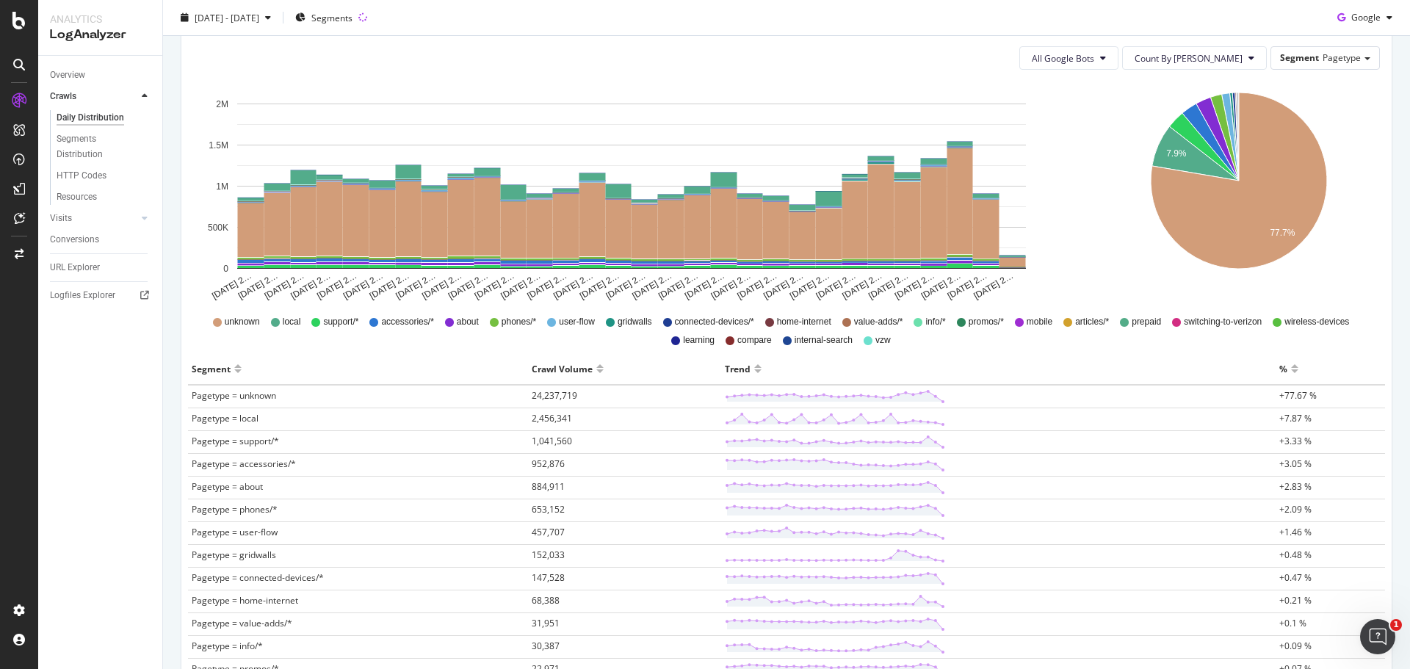
click at [1362, 194] on icon "7.9% 77.7%" at bounding box center [1239, 192] width 278 height 220
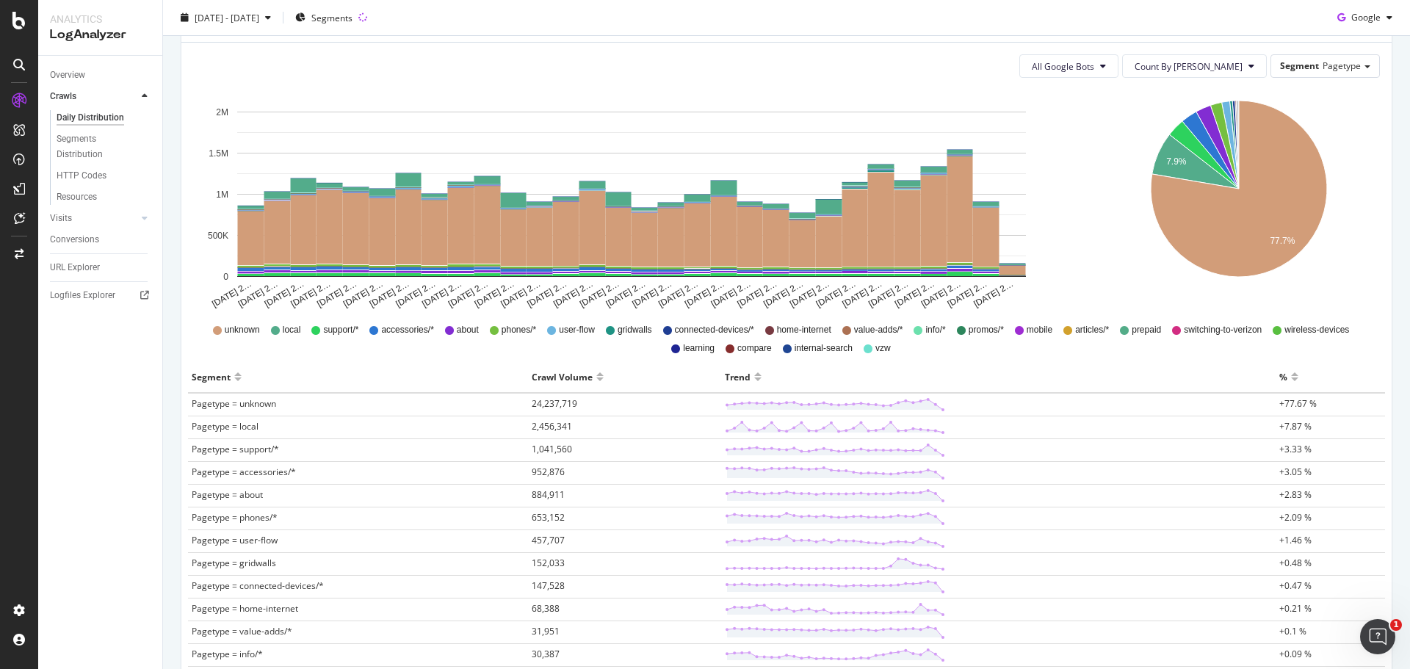
drag, startPoint x: 1358, startPoint y: 166, endPoint x: 1356, endPoint y: 147, distance: 19.3
click at [1356, 147] on icon "7.9% 77.7%" at bounding box center [1239, 200] width 278 height 220
drag, startPoint x: 1356, startPoint y: 147, endPoint x: 1236, endPoint y: 131, distance: 120.8
click at [1354, 146] on icon "7.9% 77.7%" at bounding box center [1239, 200] width 278 height 220
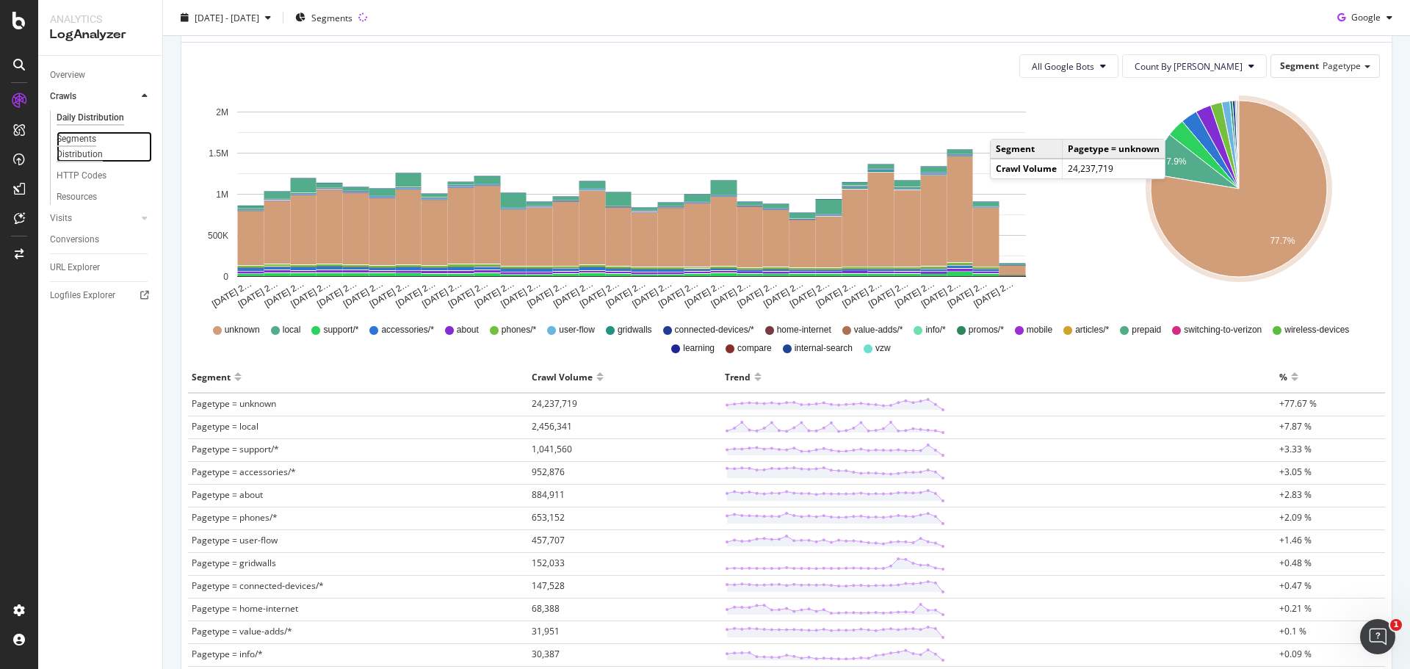
click at [63, 145] on div "Segments Distribution" at bounding box center [98, 146] width 82 height 31
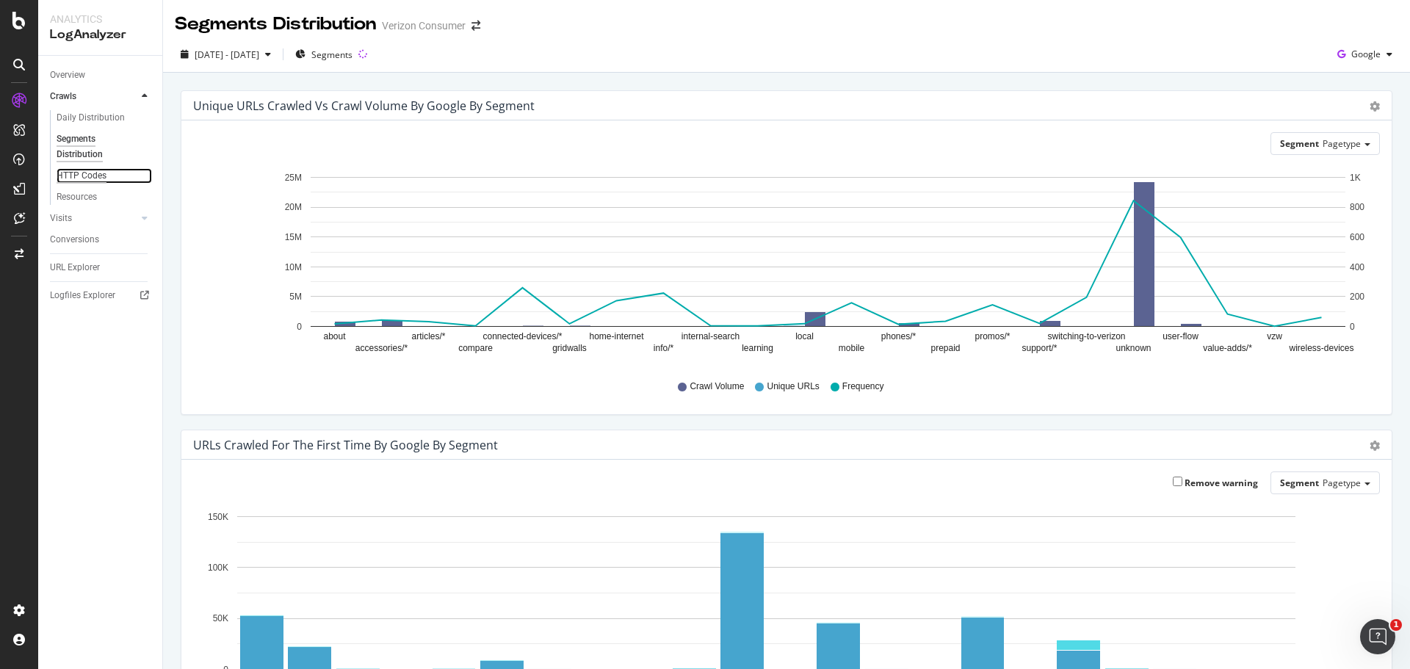
click at [78, 175] on div "HTTP Codes" at bounding box center [82, 175] width 50 height 15
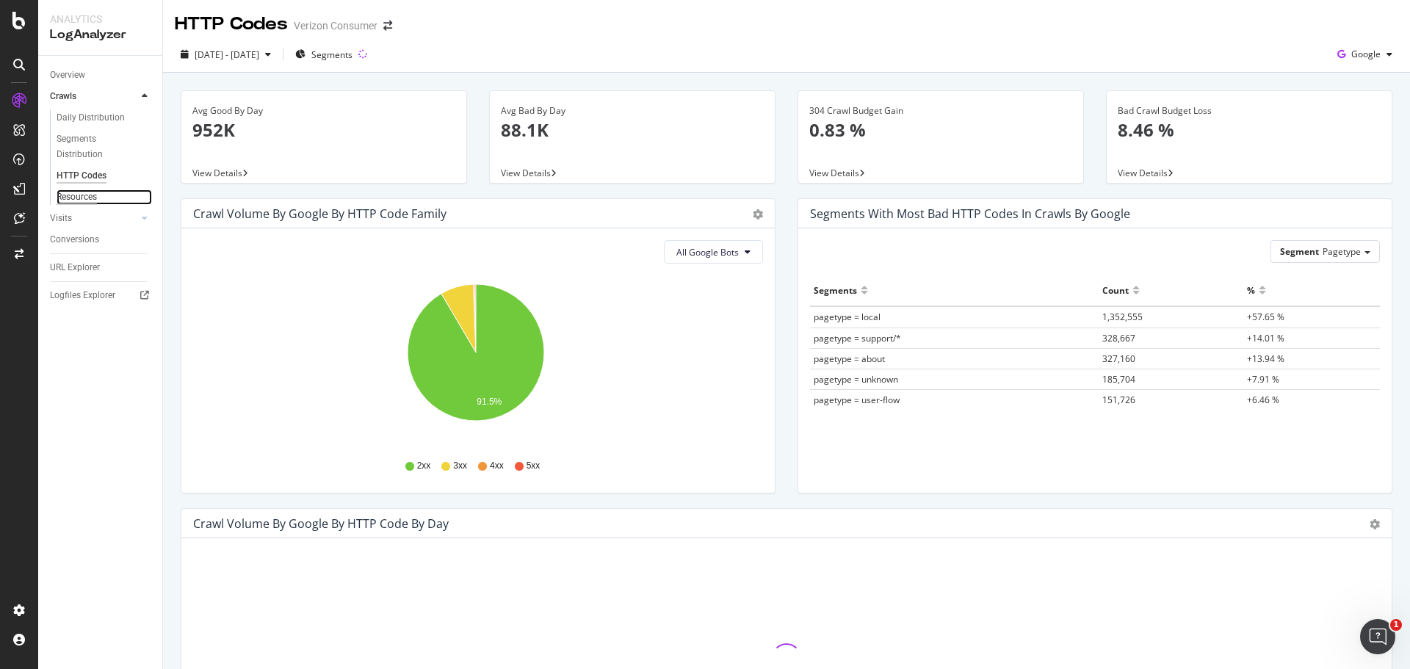
click at [76, 201] on div "Resources" at bounding box center [77, 196] width 40 height 15
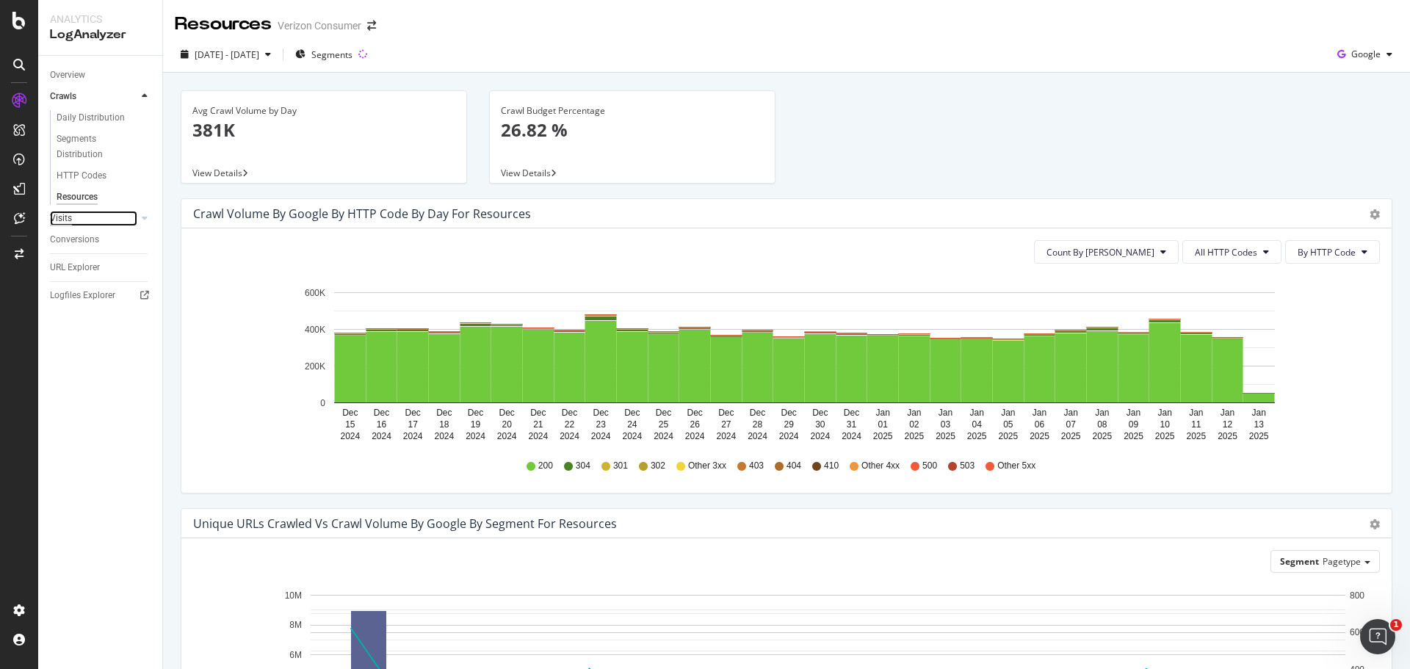
click at [68, 216] on div "Visits" at bounding box center [61, 218] width 22 height 15
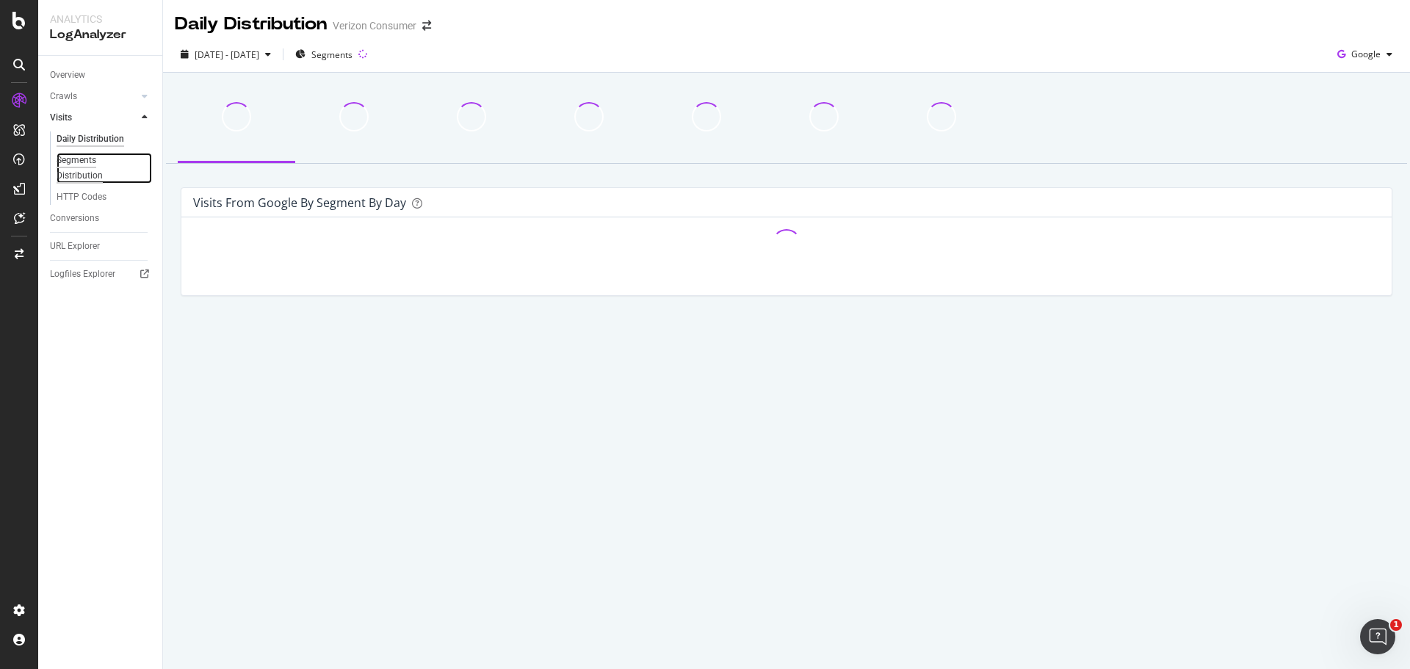
click at [67, 166] on div "Segments Distribution" at bounding box center [98, 168] width 82 height 31
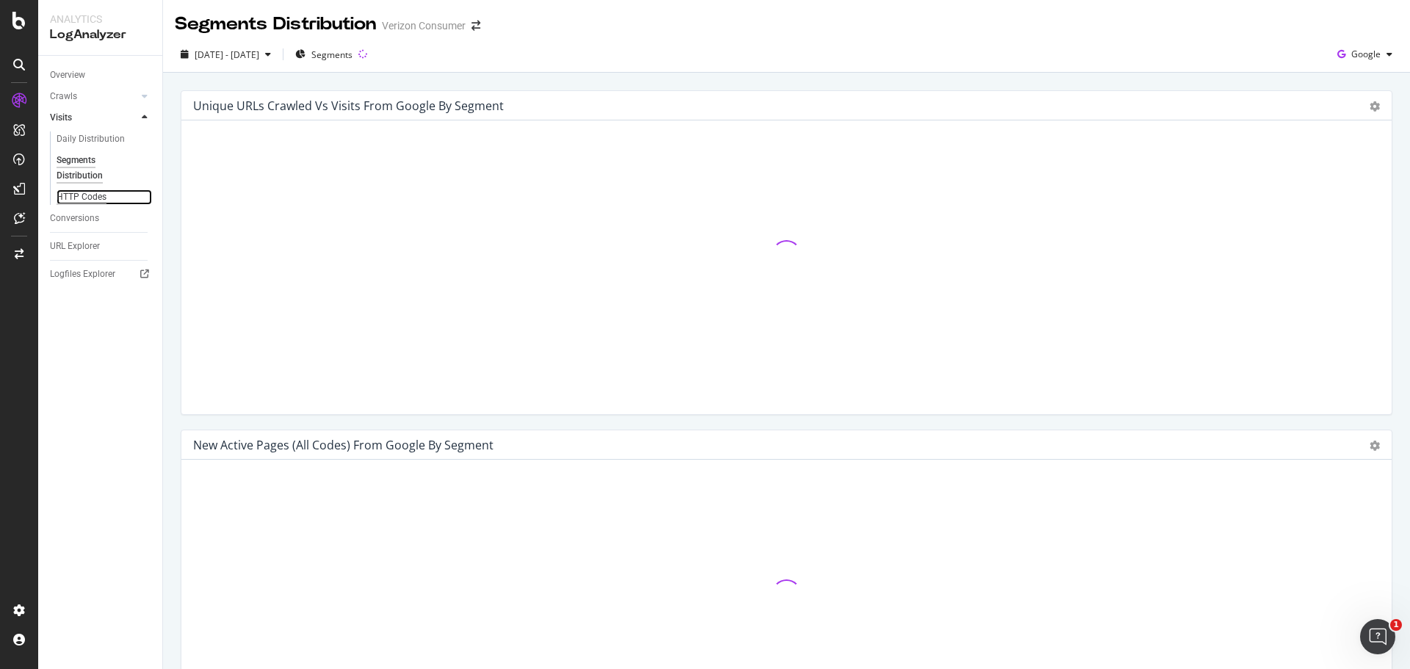
click at [82, 199] on div "HTTP Codes" at bounding box center [82, 196] width 50 height 15
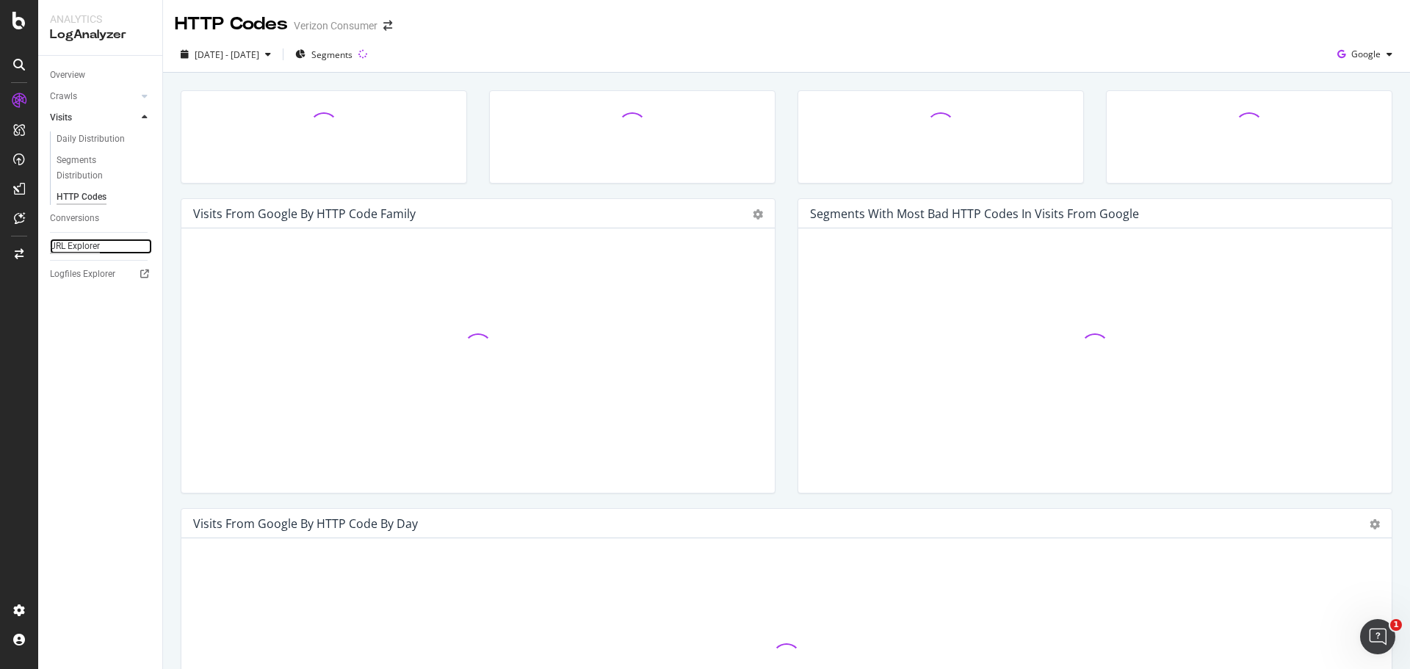
click at [87, 251] on div "URL Explorer" at bounding box center [75, 246] width 50 height 15
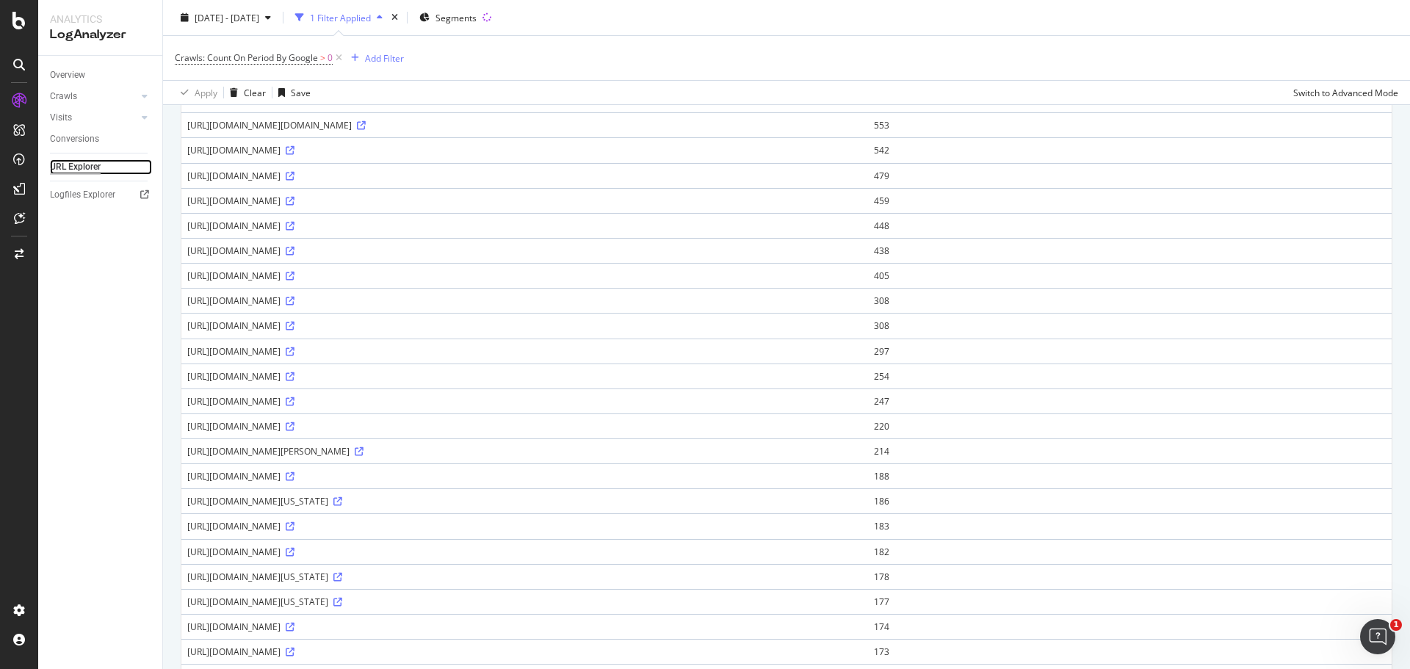
scroll to position [637, 0]
